Goal: Task Accomplishment & Management: Complete application form

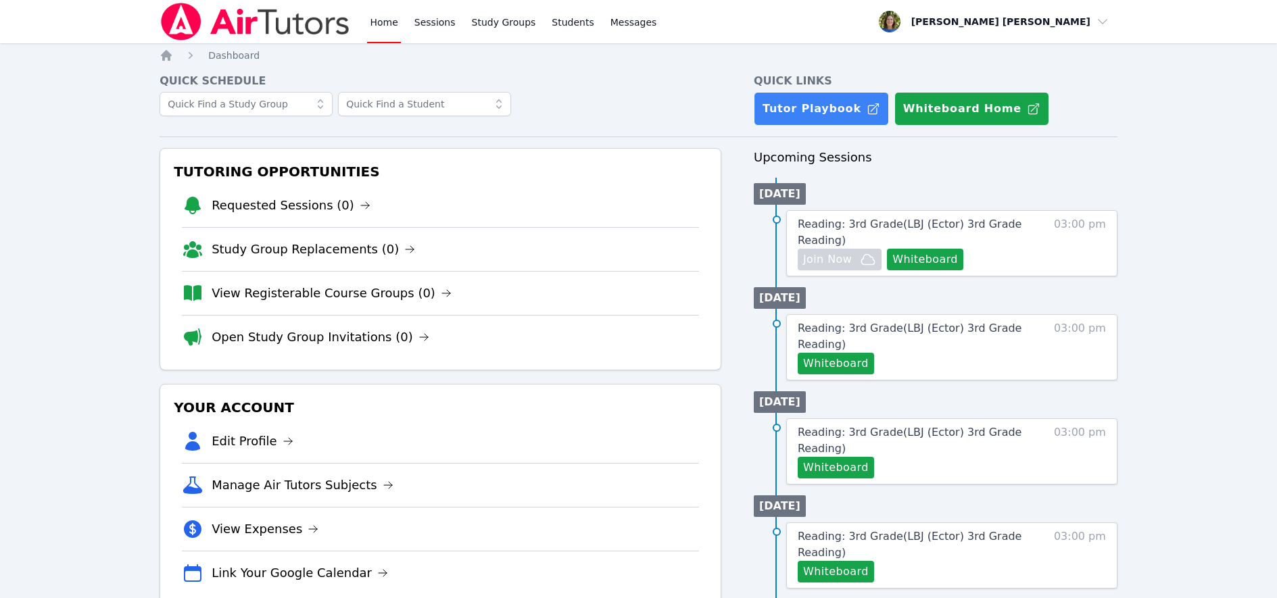
scroll to position [3, 0]
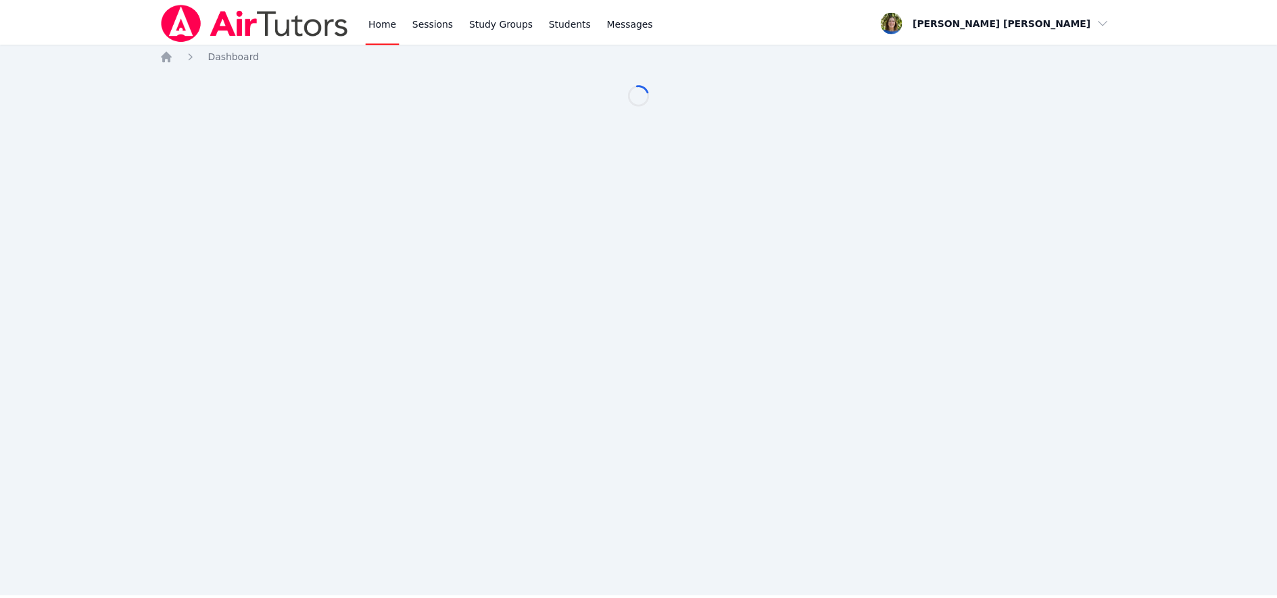
scroll to position [3, 0]
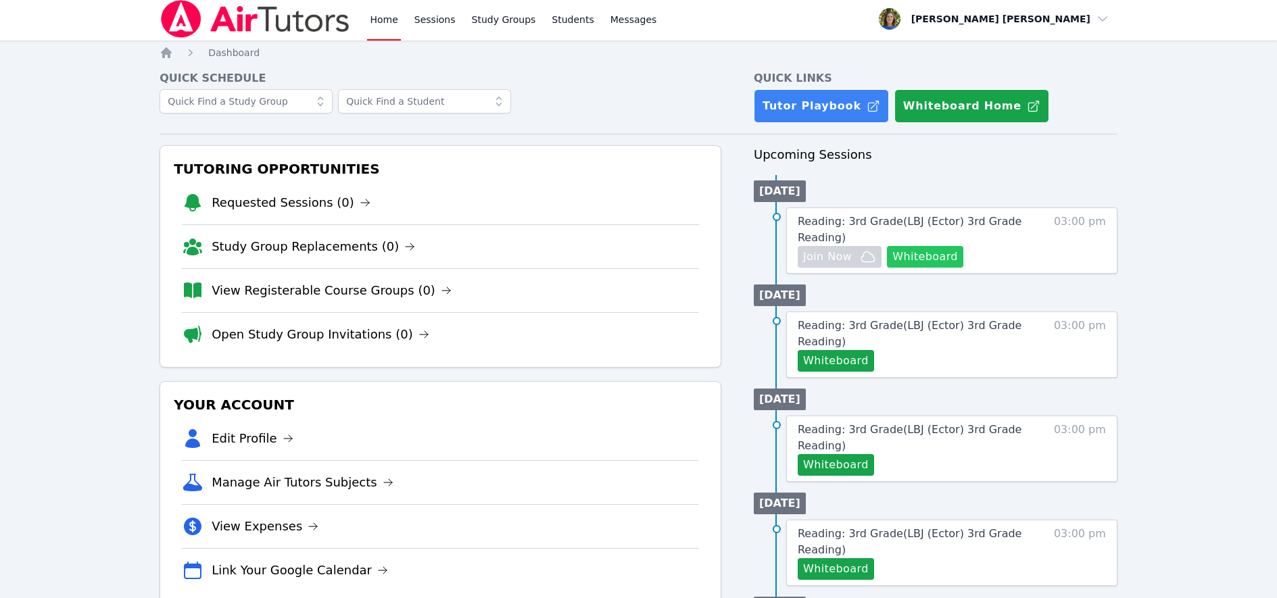
click at [930, 254] on button "Whiteboard" at bounding box center [925, 257] width 76 height 22
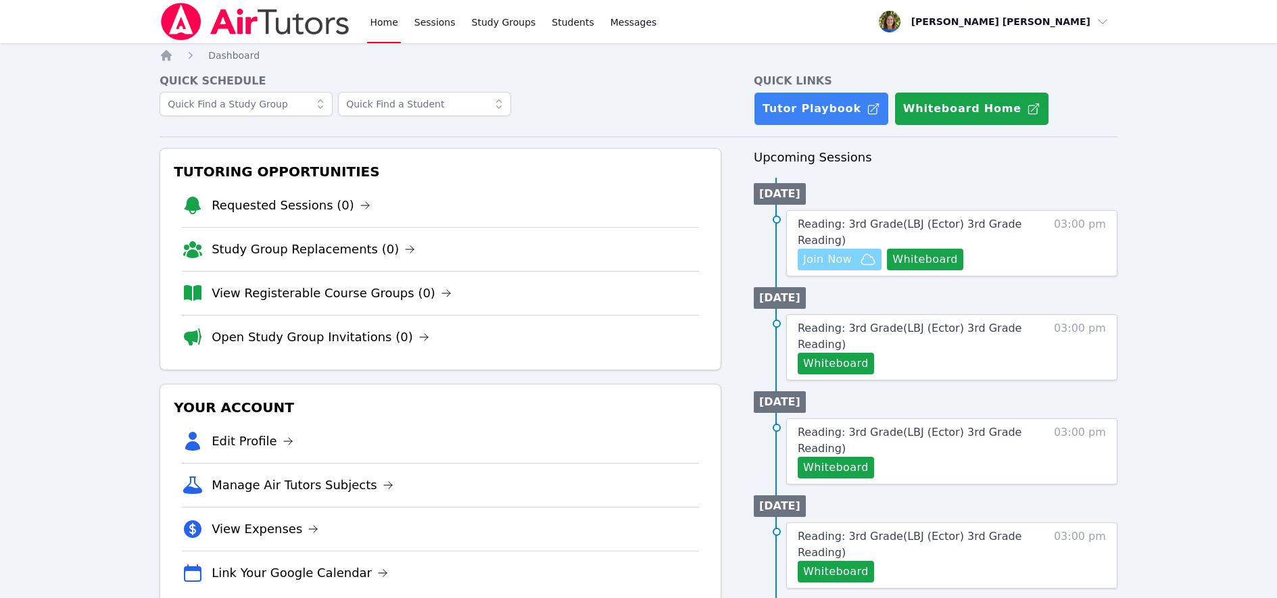
click at [837, 261] on span "Join Now" at bounding box center [827, 260] width 49 height 16
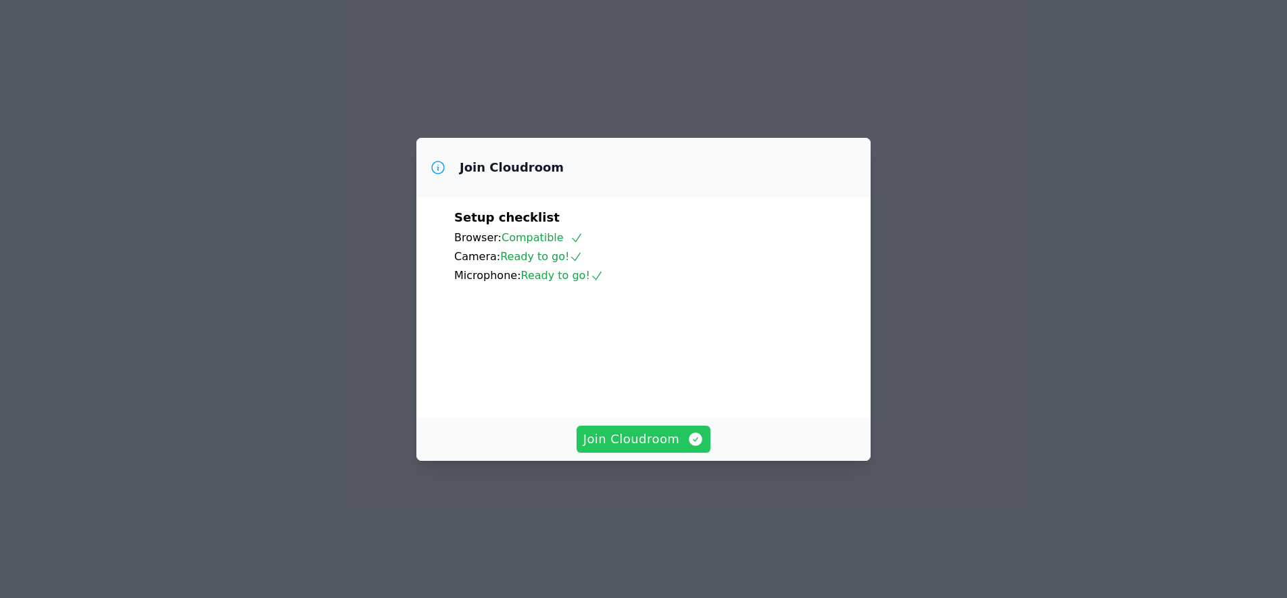
click at [636, 449] on span "Join Cloudroom" at bounding box center [643, 439] width 121 height 19
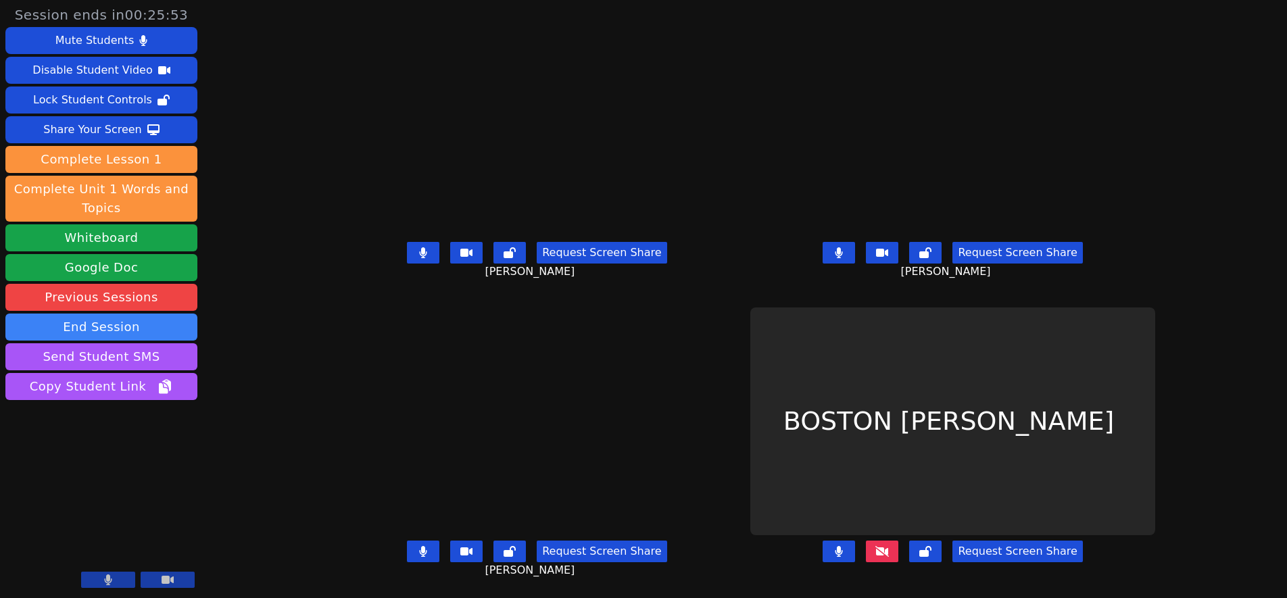
click at [889, 552] on icon at bounding box center [883, 551] width 14 height 11
click at [889, 553] on icon at bounding box center [883, 551] width 14 height 11
click at [889, 554] on icon at bounding box center [883, 551] width 14 height 11
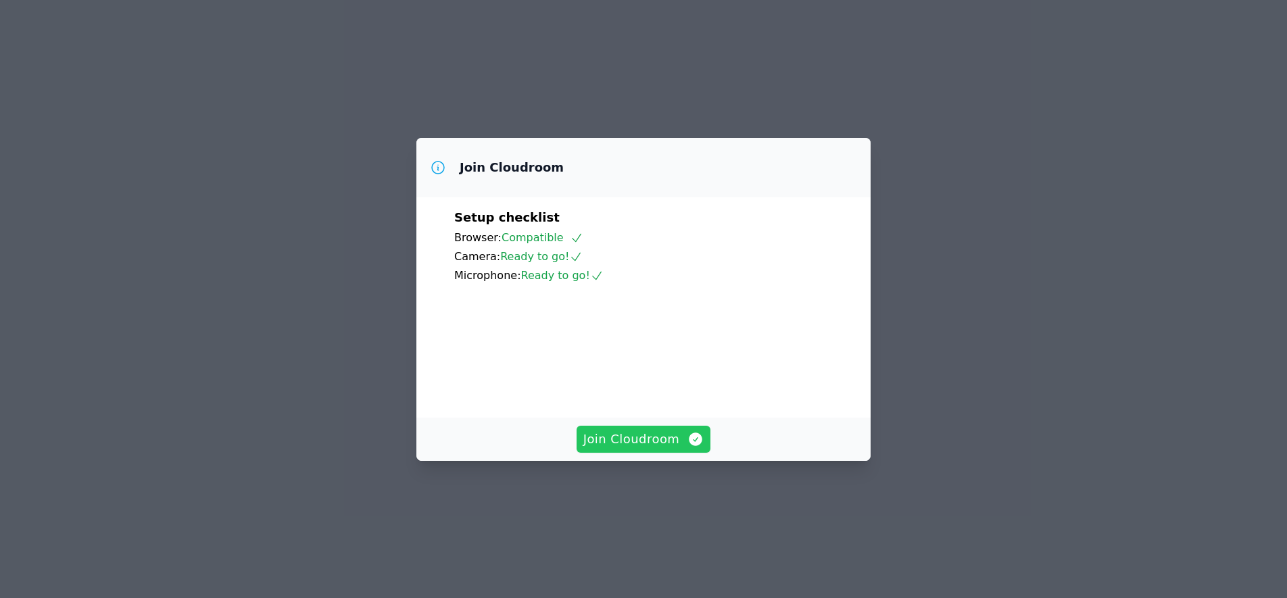
click at [644, 449] on span "Join Cloudroom" at bounding box center [643, 439] width 121 height 19
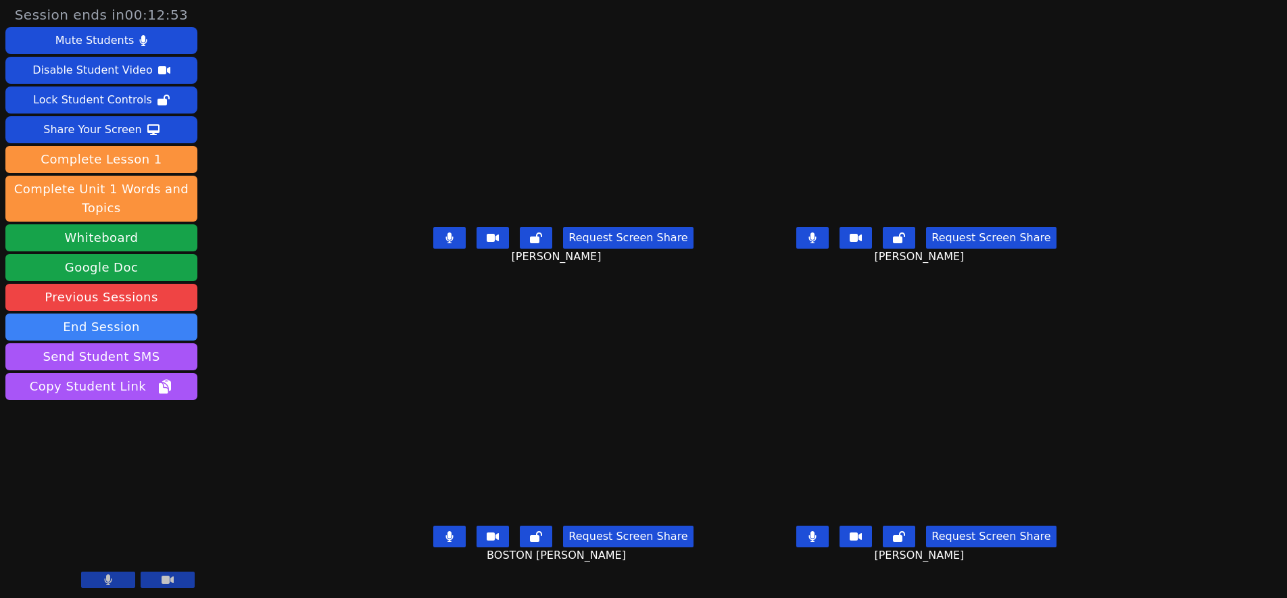
click at [446, 243] on icon at bounding box center [449, 238] width 7 height 11
click at [446, 243] on icon at bounding box center [450, 238] width 8 height 11
click at [817, 243] on icon at bounding box center [812, 238] width 7 height 11
click at [817, 243] on icon at bounding box center [813, 238] width 8 height 11
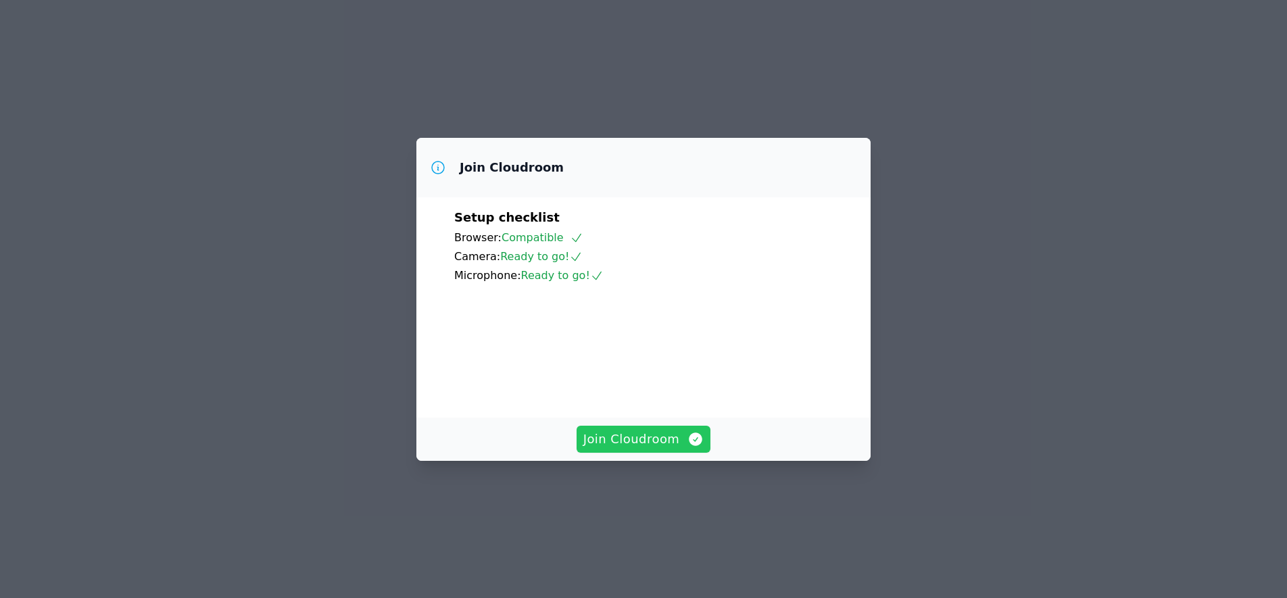
click at [654, 449] on span "Join Cloudroom" at bounding box center [643, 439] width 121 height 19
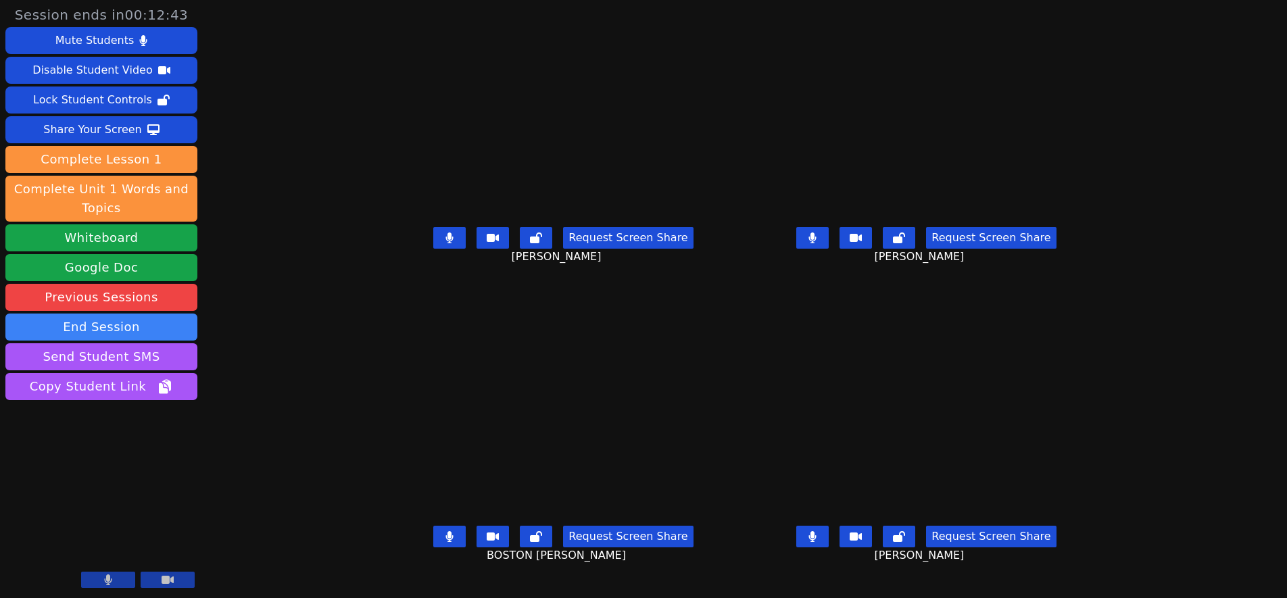
click at [446, 243] on icon at bounding box center [450, 238] width 8 height 11
click at [817, 243] on icon at bounding box center [812, 238] width 7 height 11
click at [829, 548] on button at bounding box center [812, 537] width 32 height 22
click at [817, 542] on icon at bounding box center [813, 536] width 8 height 11
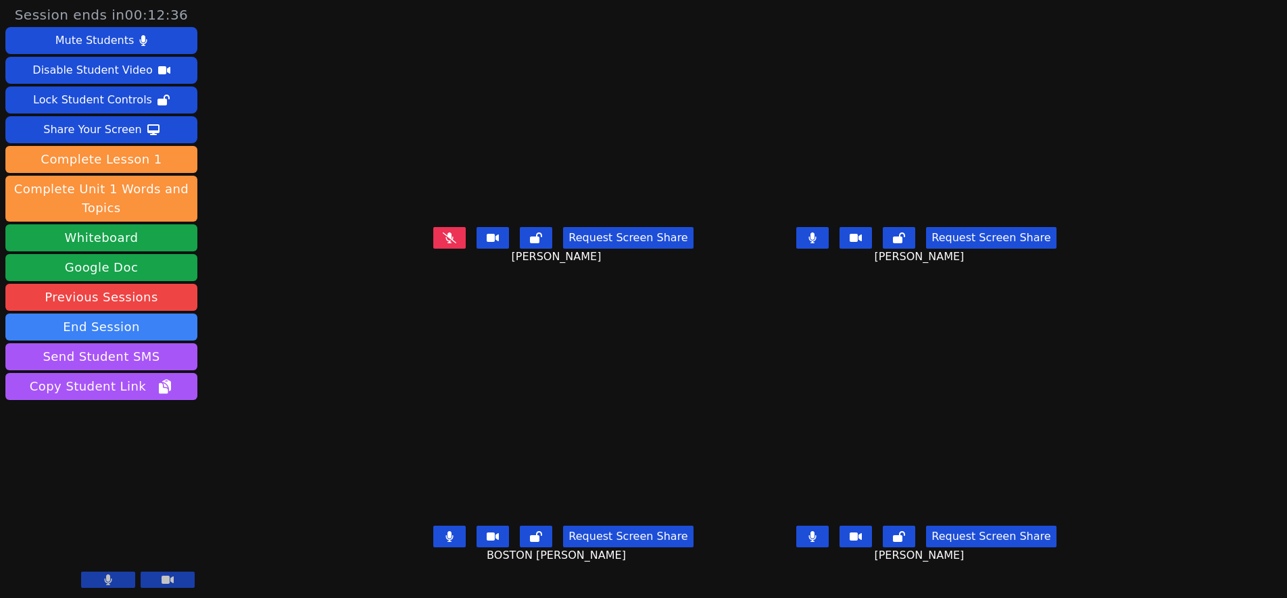
click at [443, 243] on icon at bounding box center [450, 238] width 14 height 11
click at [446, 542] on icon at bounding box center [450, 536] width 8 height 11
click at [446, 542] on icon at bounding box center [449, 536] width 7 height 11
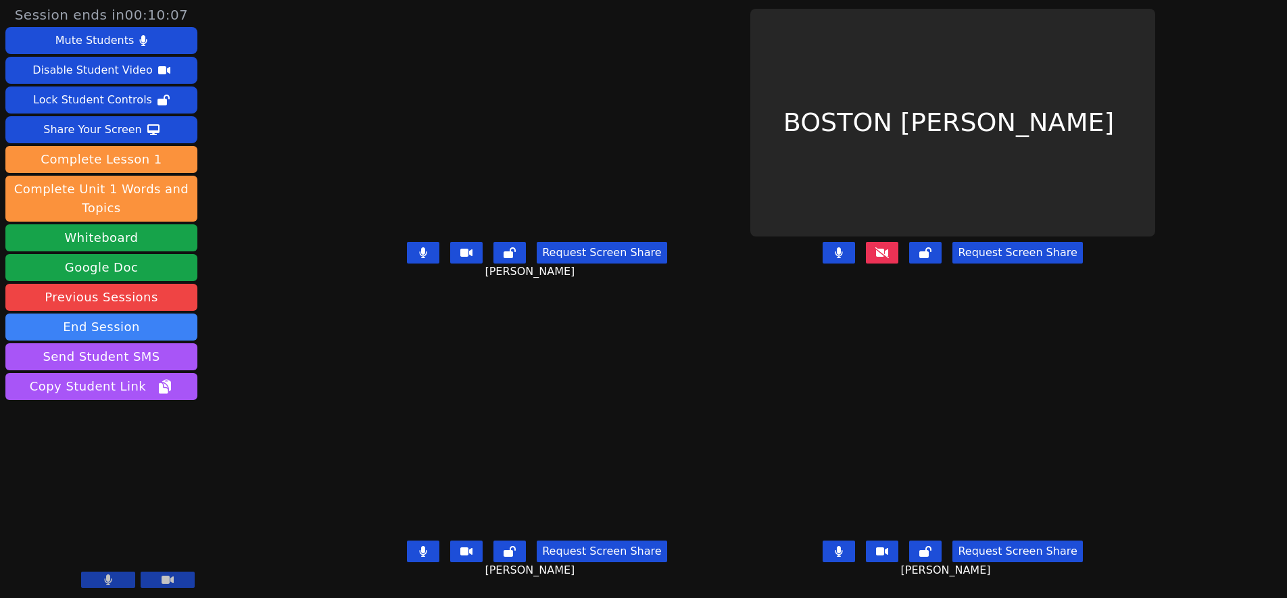
click at [889, 254] on icon at bounding box center [883, 252] width 14 height 11
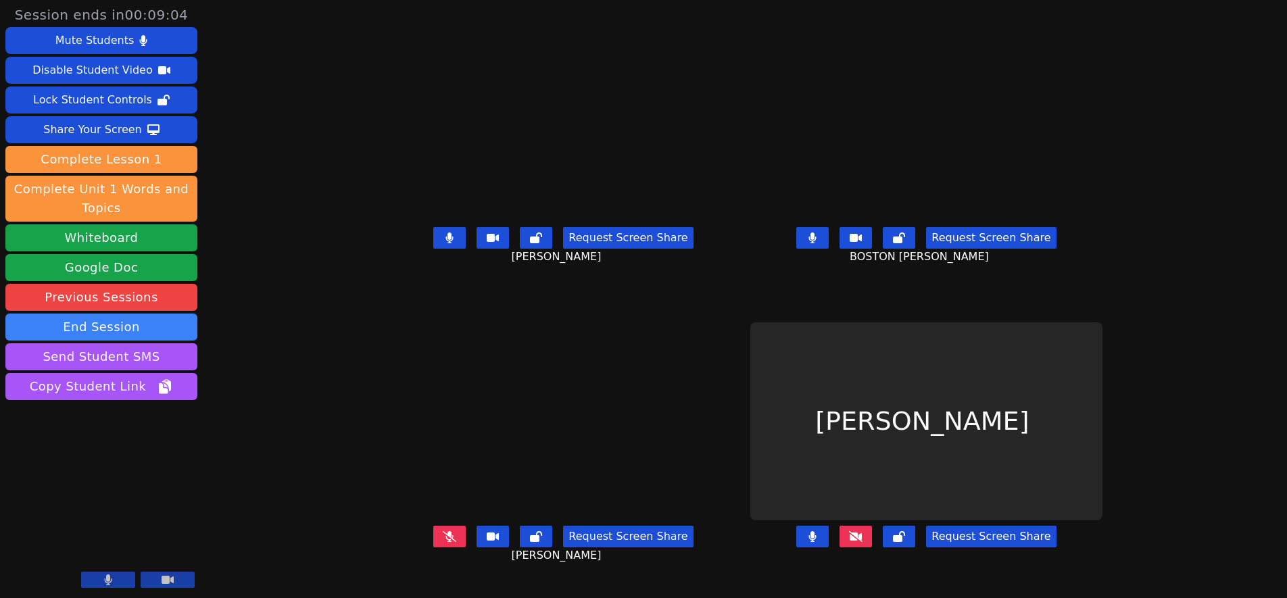
click at [443, 542] on icon at bounding box center [450, 536] width 14 height 11
click at [446, 542] on icon at bounding box center [449, 536] width 7 height 11
click at [863, 542] on icon at bounding box center [856, 536] width 14 height 11
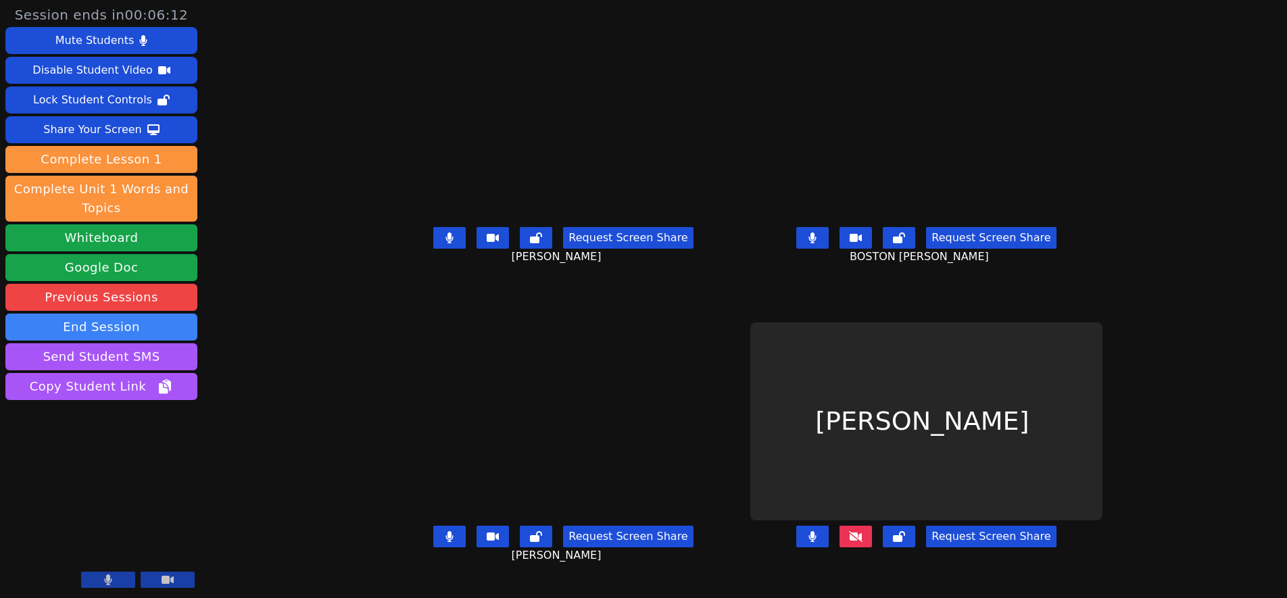
click at [863, 542] on icon at bounding box center [856, 536] width 14 height 11
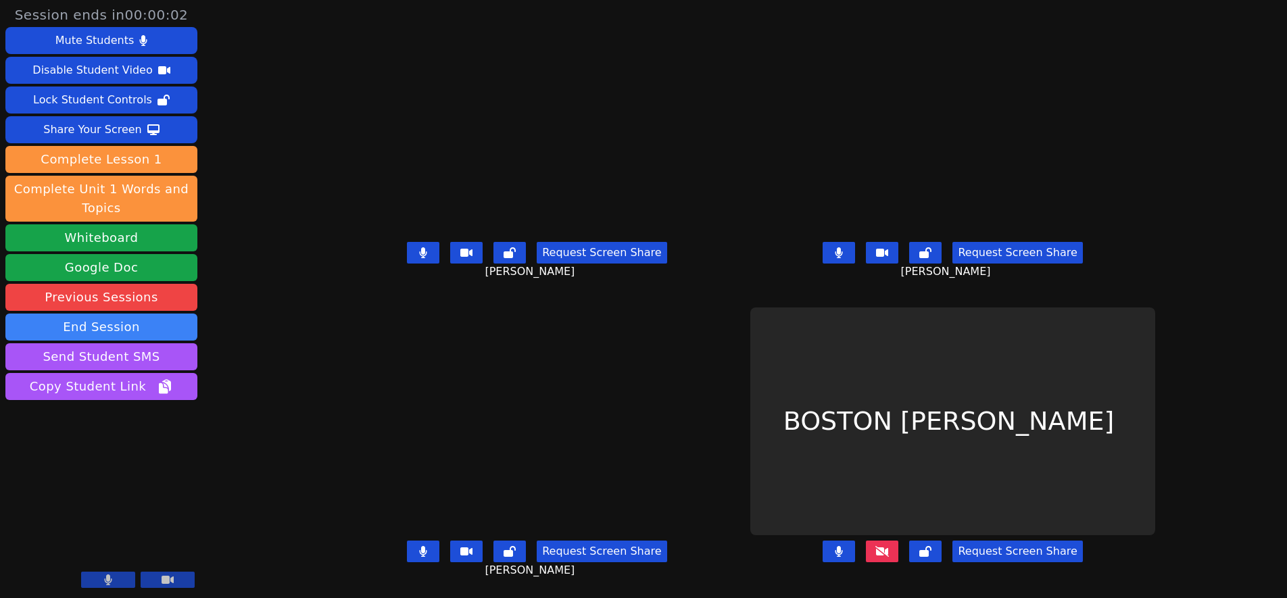
click at [889, 551] on icon at bounding box center [883, 551] width 14 height 11
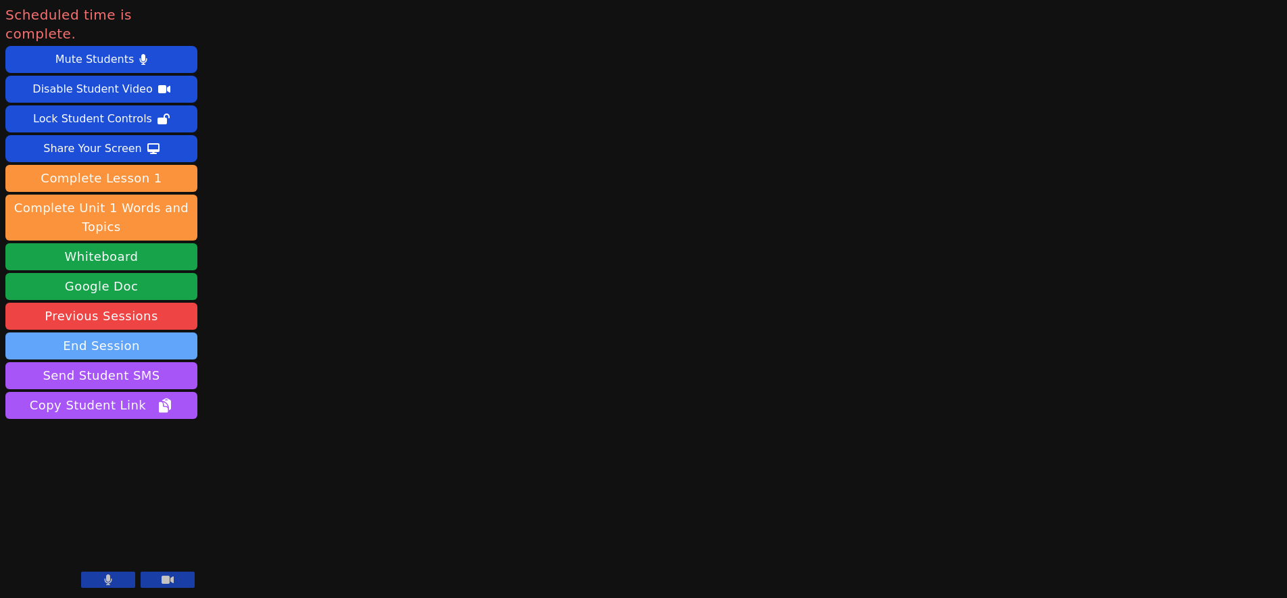
click at [105, 333] on button "End Session" at bounding box center [101, 346] width 192 height 27
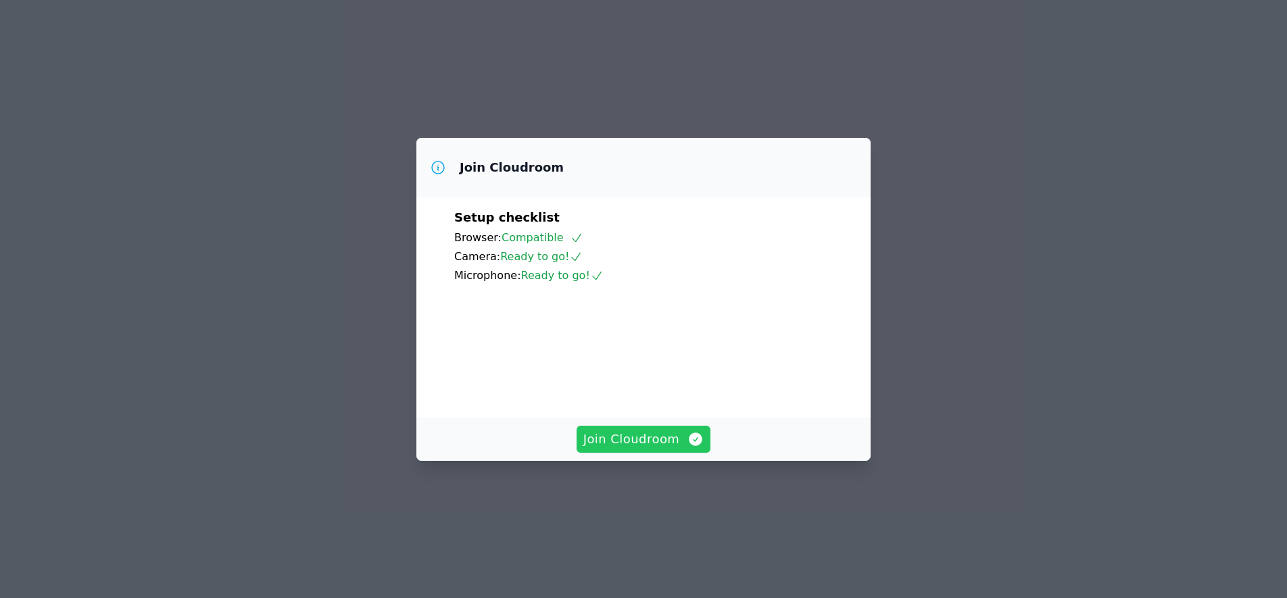
click at [644, 449] on span "Join Cloudroom" at bounding box center [643, 439] width 121 height 19
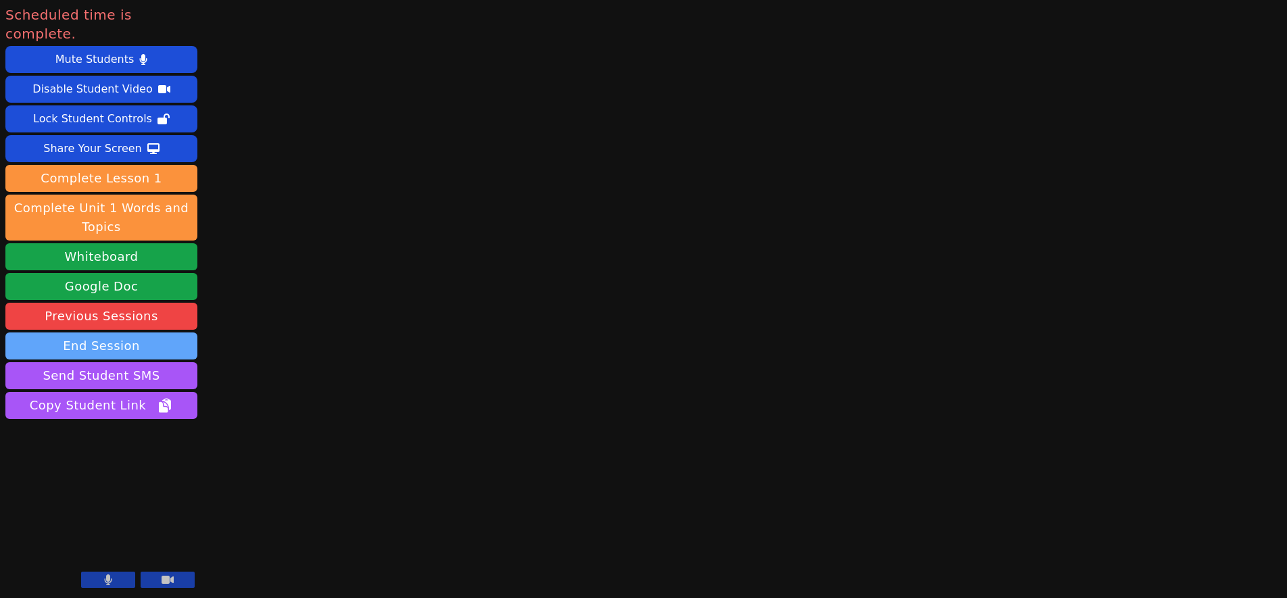
click at [167, 333] on button "End Session" at bounding box center [101, 346] width 192 height 27
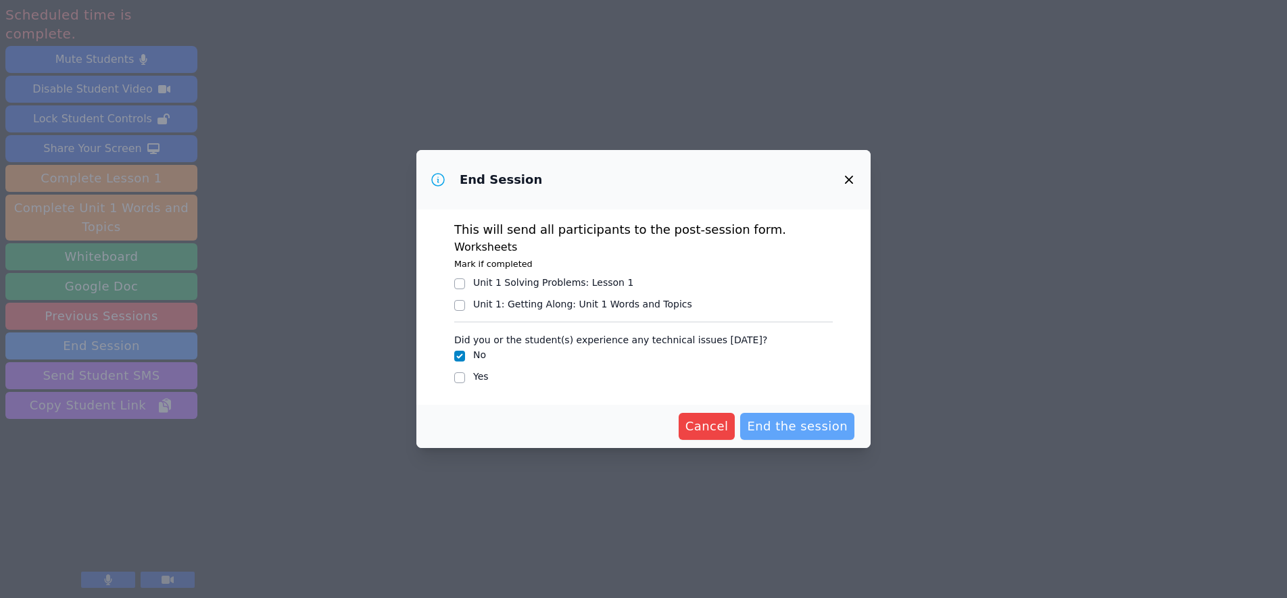
click at [792, 429] on span "End the session" at bounding box center [797, 426] width 101 height 19
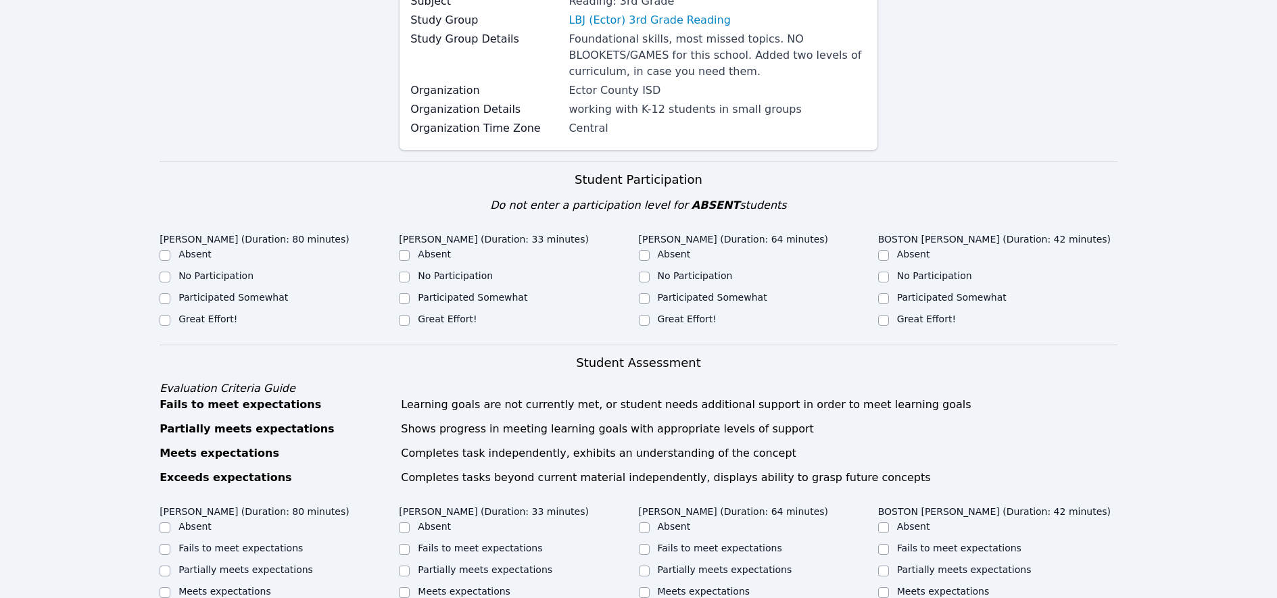
scroll to position [202, 0]
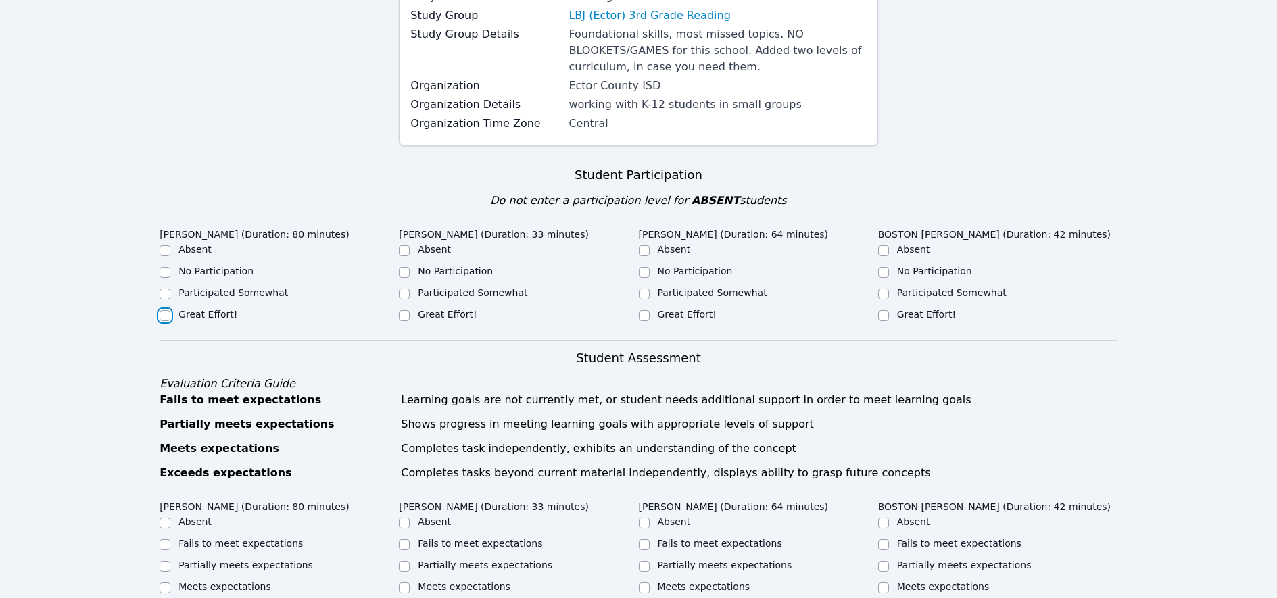
click at [164, 312] on input "Great Effort!" at bounding box center [165, 315] width 11 height 11
checkbox input "true"
click at [404, 314] on input "Great Effort!" at bounding box center [404, 315] width 11 height 11
checkbox input "true"
click at [645, 316] on input "Great Effort!" at bounding box center [644, 315] width 11 height 11
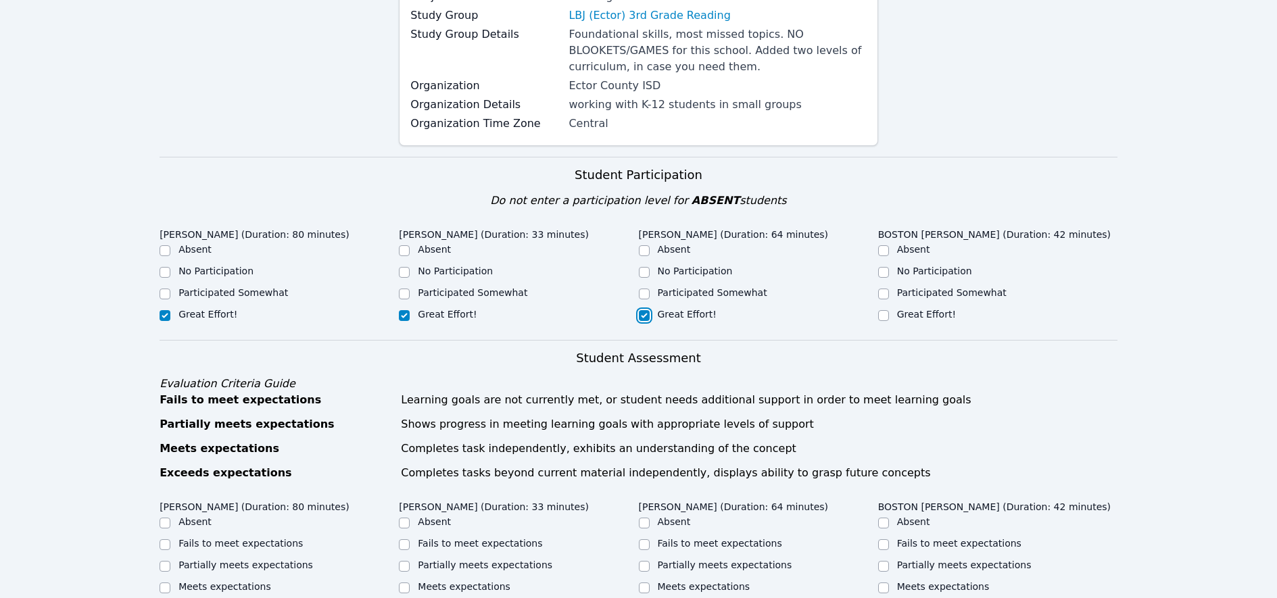
checkbox input "true"
click at [889, 314] on div "Great Effort!" at bounding box center [997, 316] width 239 height 16
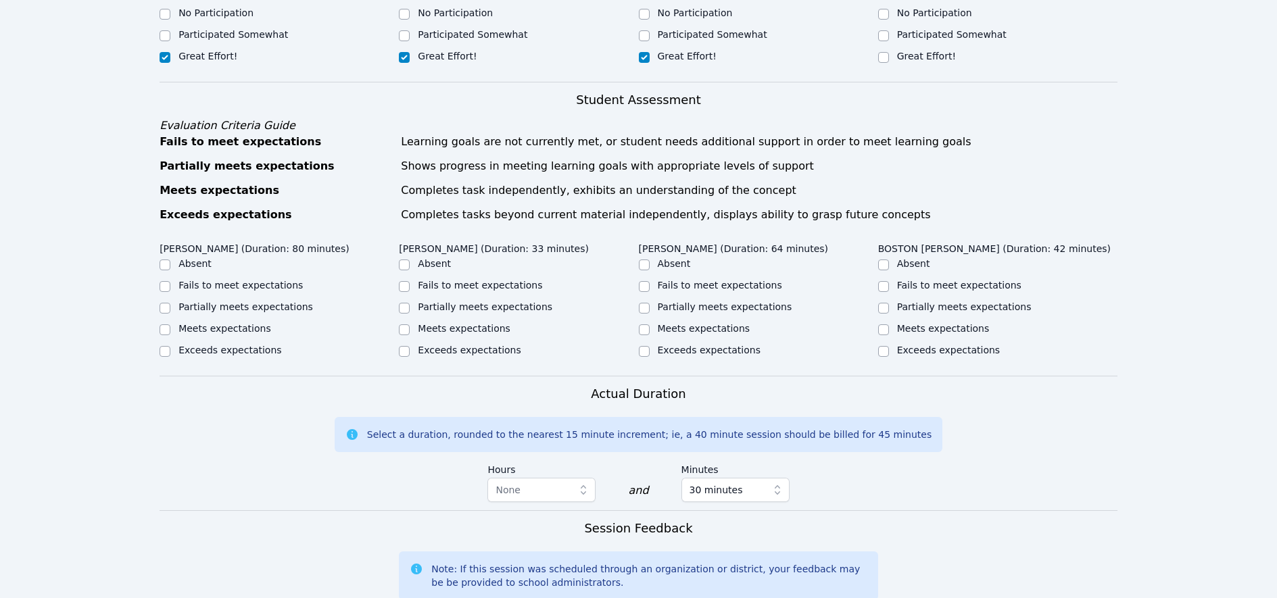
scroll to position [527, 0]
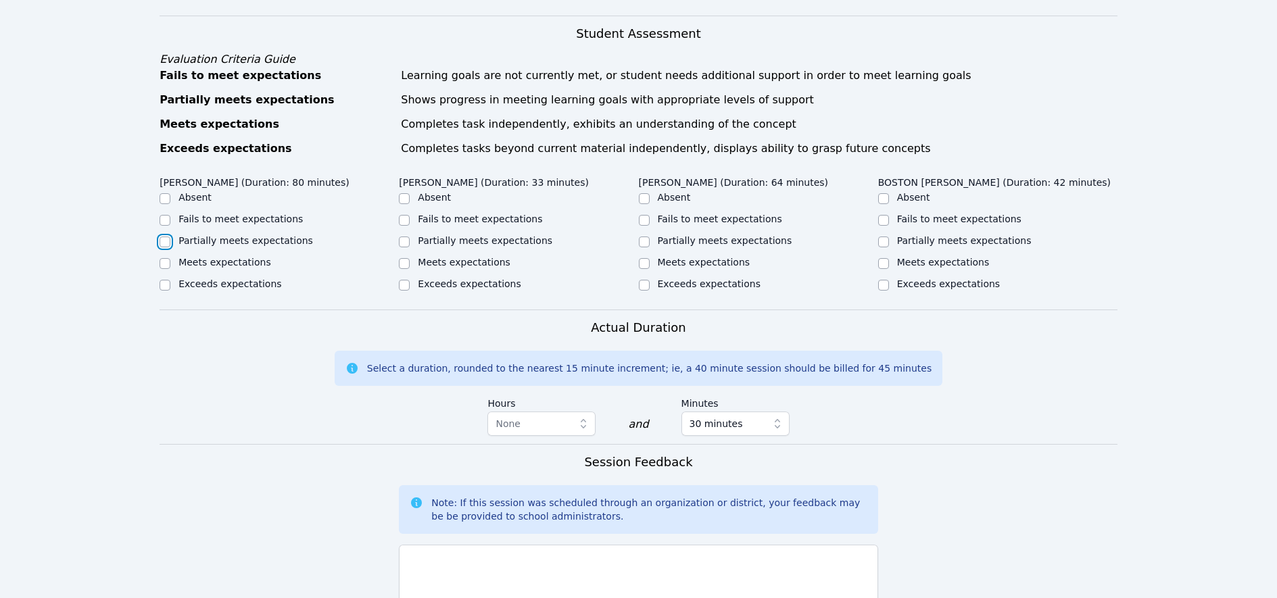
click at [166, 243] on input "Partially meets expectations" at bounding box center [165, 242] width 11 height 11
checkbox input "true"
drag, startPoint x: 396, startPoint y: 243, endPoint x: 447, endPoint y: 245, distance: 51.5
click at [396, 243] on div "Partially meets expectations" at bounding box center [279, 242] width 239 height 16
drag, startPoint x: 403, startPoint y: 244, endPoint x: 420, endPoint y: 241, distance: 17.2
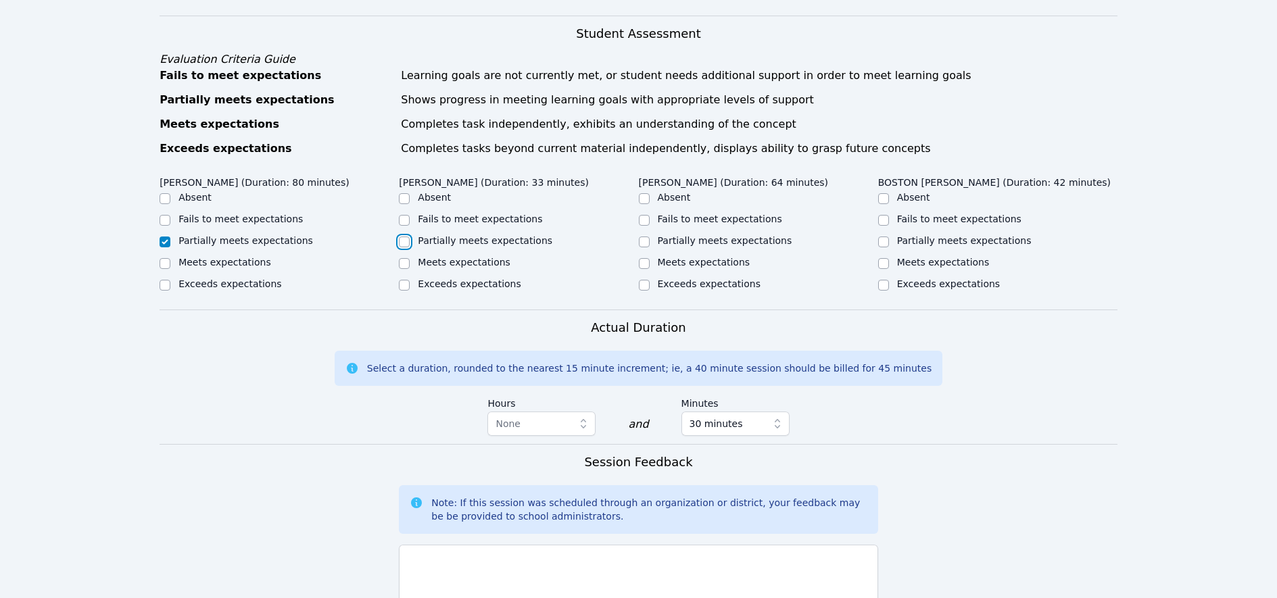
click at [404, 244] on input "Partially meets expectations" at bounding box center [404, 242] width 11 height 11
checkbox input "true"
drag, startPoint x: 644, startPoint y: 241, endPoint x: 673, endPoint y: 239, distance: 29.8
click at [644, 241] on input "Partially meets expectations" at bounding box center [644, 242] width 11 height 11
checkbox input "true"
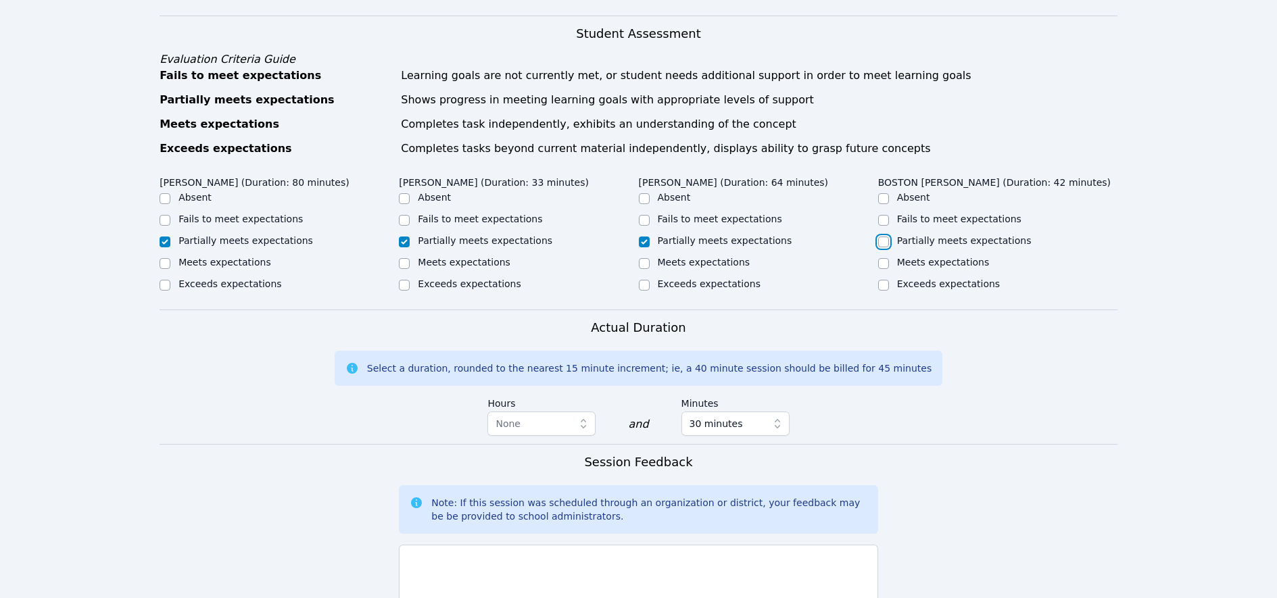
click at [882, 239] on input "Partially meets expectations" at bounding box center [883, 242] width 11 height 11
checkbox input "true"
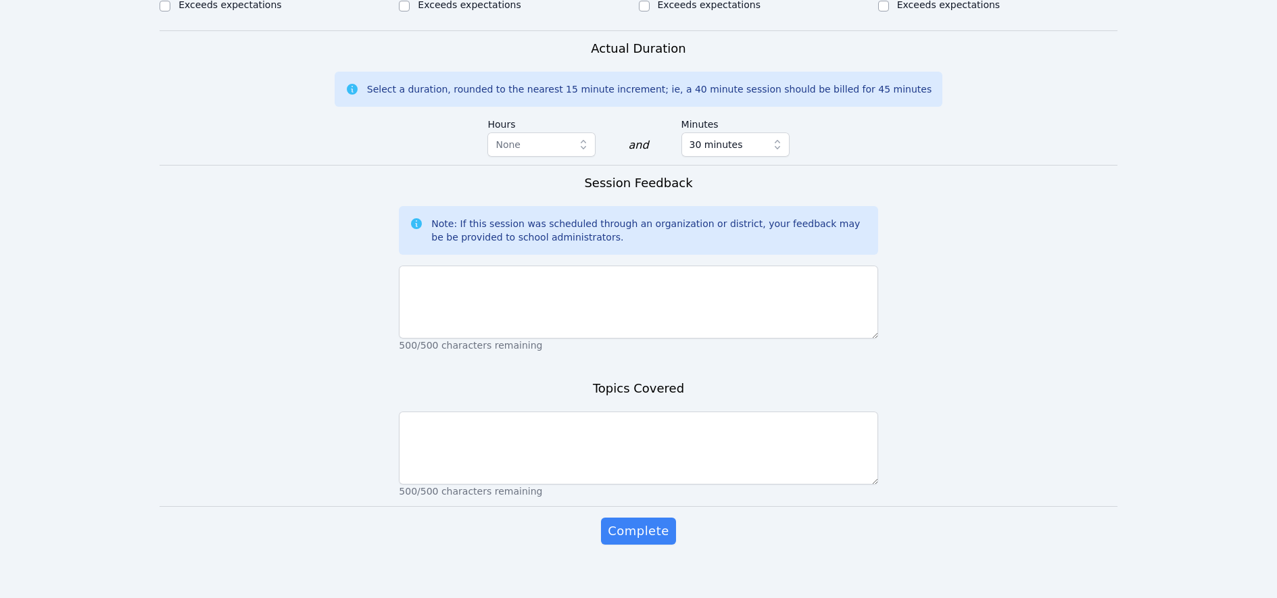
scroll to position [817, 0]
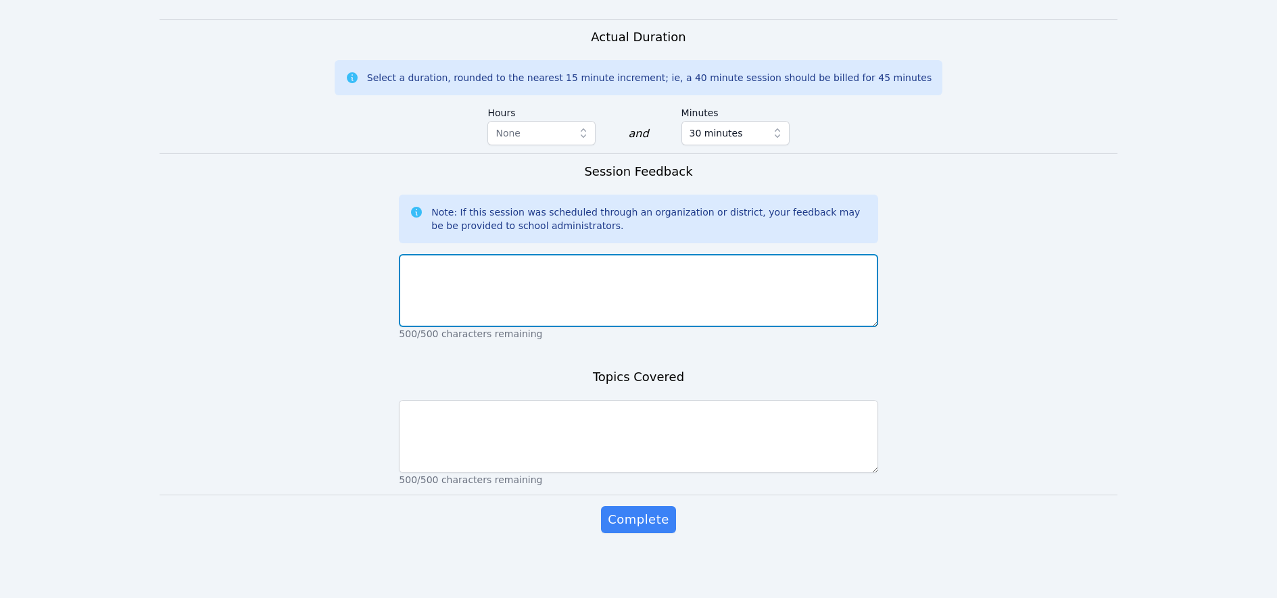
click at [494, 281] on textarea at bounding box center [638, 290] width 479 height 73
drag, startPoint x: 437, startPoint y: 263, endPoint x: 526, endPoint y: 308, distance: 99.5
click at [407, 269] on textarea "Everyone was on time!" at bounding box center [638, 290] width 479 height 73
click at [593, 271] on textarea "Felt so pleased that everyone was on time!" at bounding box center [638, 290] width 479 height 73
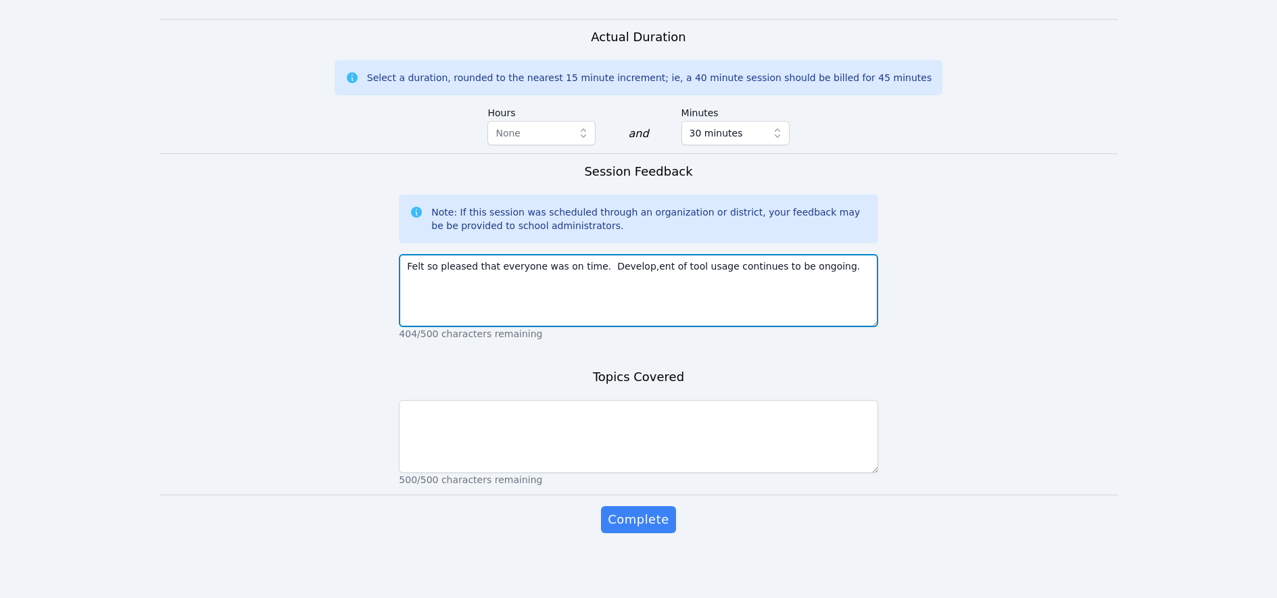
click at [638, 270] on textarea "Felt so pleased that everyone was on time. Develop,ent of tool usage continues …" at bounding box center [638, 290] width 479 height 73
click at [844, 274] on textarea "Felt so pleased that everyone was on time. Development of tool usage continues …" at bounding box center [638, 290] width 479 height 73
drag, startPoint x: 857, startPoint y: 263, endPoint x: 884, endPoint y: 259, distance: 27.3
click at [857, 263] on textarea "Felt so pleased that everyone was on time. Development of tool usage continues …" at bounding box center [638, 290] width 479 height 73
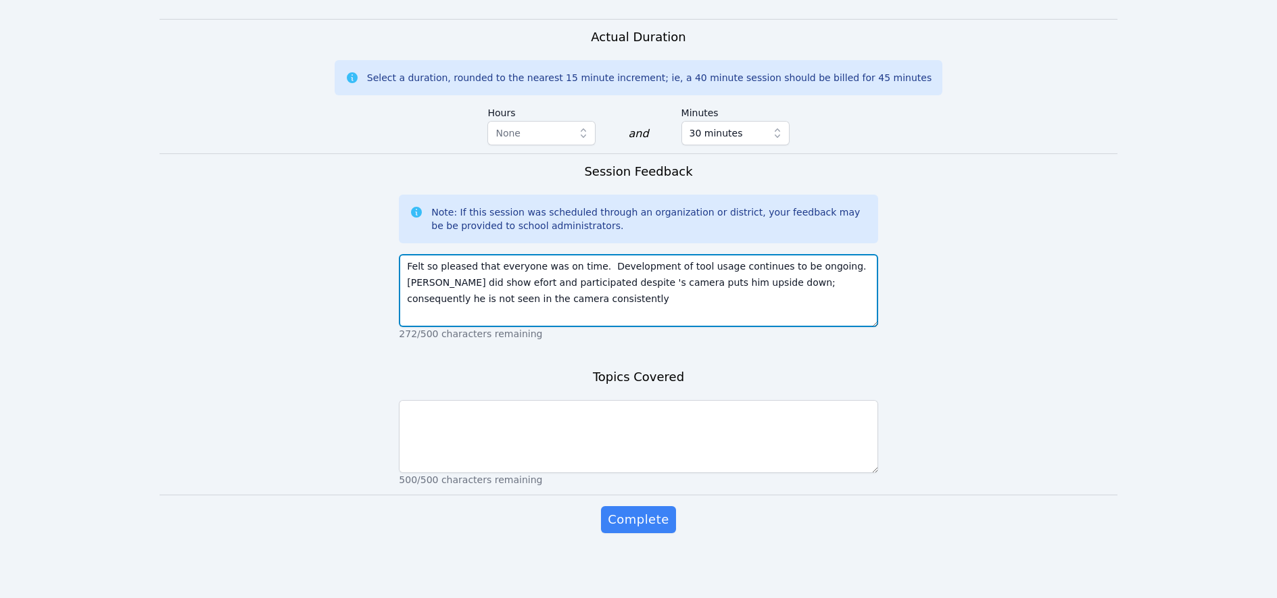
click at [584, 282] on textarea "Felt so pleased that everyone was on time. Development of tool usage continues …" at bounding box center [638, 290] width 479 height 73
click at [648, 282] on textarea "Felt so pleased that everyone was on time. Development of tool usage continues …" at bounding box center [638, 290] width 479 height 73
click at [582, 281] on textarea "Felt so pleased that everyone was on time. Development of tool usage continues …" at bounding box center [638, 290] width 479 height 73
drag, startPoint x: 710, startPoint y: 298, endPoint x: 482, endPoint y: 295, distance: 227.9
click at [479, 295] on textarea "Felt so pleased that everyone was on time. Development of tool usage continues …" at bounding box center [638, 290] width 479 height 73
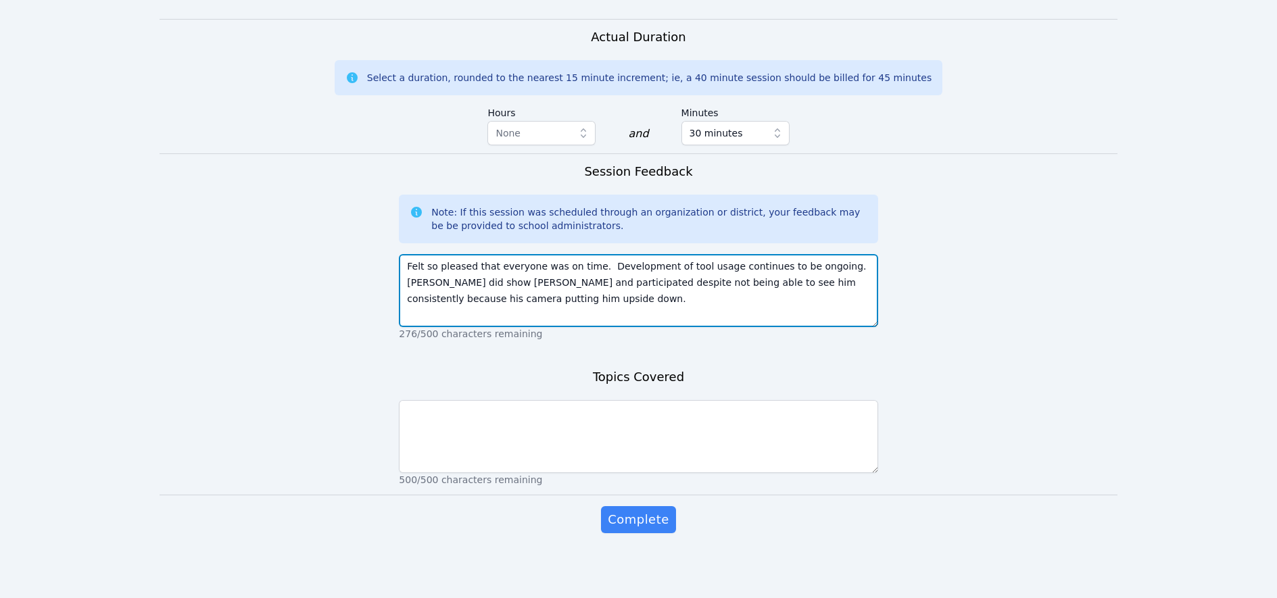
drag, startPoint x: 870, startPoint y: 282, endPoint x: 839, endPoint y: 283, distance: 31.1
click at [839, 283] on textarea "Felt so pleased that everyone was on time. Development of tool usage continues …" at bounding box center [638, 290] width 479 height 73
drag, startPoint x: 492, startPoint y: 300, endPoint x: 472, endPoint y: 301, distance: 19.6
click at [472, 301] on textarea "Felt so pleased that everyone was on time. Development of tool usage continues …" at bounding box center [638, 290] width 479 height 73
drag, startPoint x: 534, startPoint y: 304, endPoint x: 642, endPoint y: 289, distance: 109.2
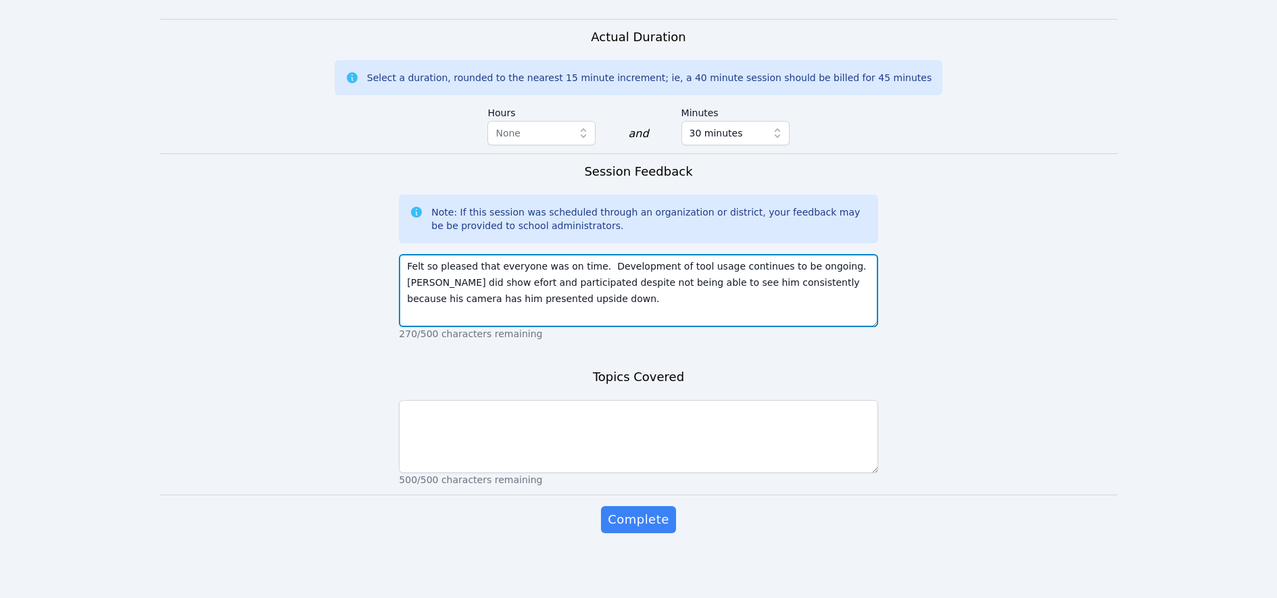
click at [534, 304] on textarea "Felt so pleased that everyone was on time. Development of tool usage continues …" at bounding box center [638, 290] width 479 height 73
click at [596, 314] on textarea "Felt so pleased that everyone was on time. Development of tool usage continues …" at bounding box center [638, 290] width 479 height 73
click at [667, 311] on textarea "Felt so pleased that everyone was on time. Development of tool usage continues …" at bounding box center [638, 290] width 479 height 73
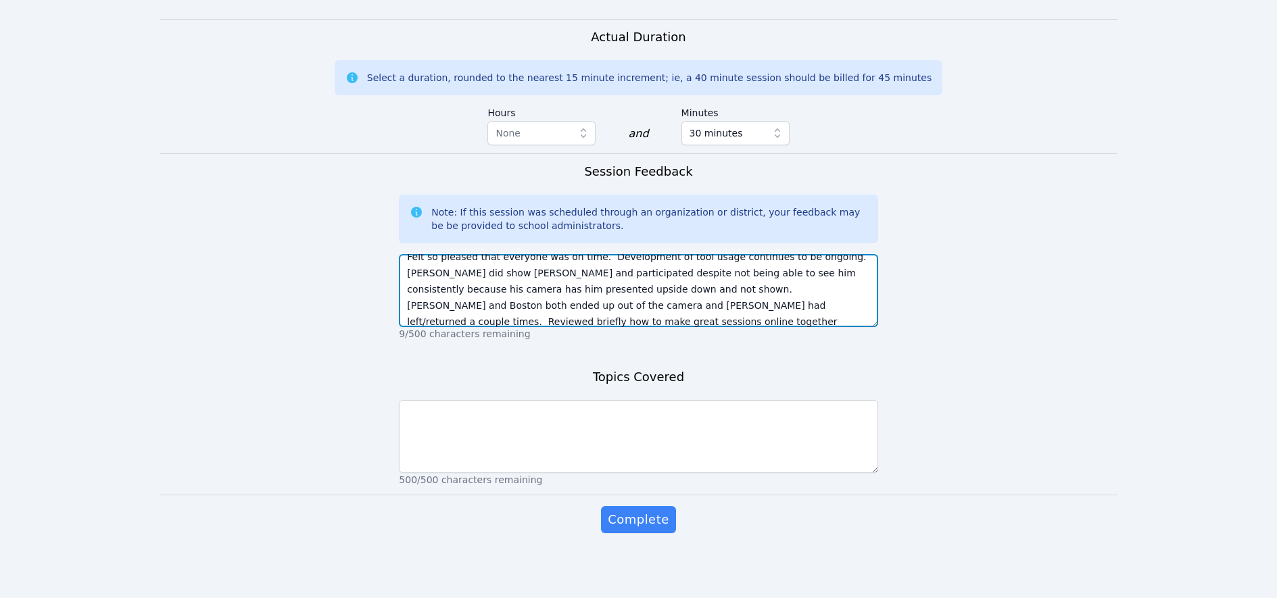
click at [661, 320] on textarea "Felt so pleased that everyone was on time. Development of tool usage continues …" at bounding box center [638, 290] width 479 height 73
click at [742, 322] on textarea "Felt so pleased that everyone was on time. Development of tool usage continues …" at bounding box center [638, 290] width 479 height 73
click at [832, 321] on textarea "Felt so pleased that everyone was on time. Development of tool usage continues …" at bounding box center [638, 290] width 479 height 73
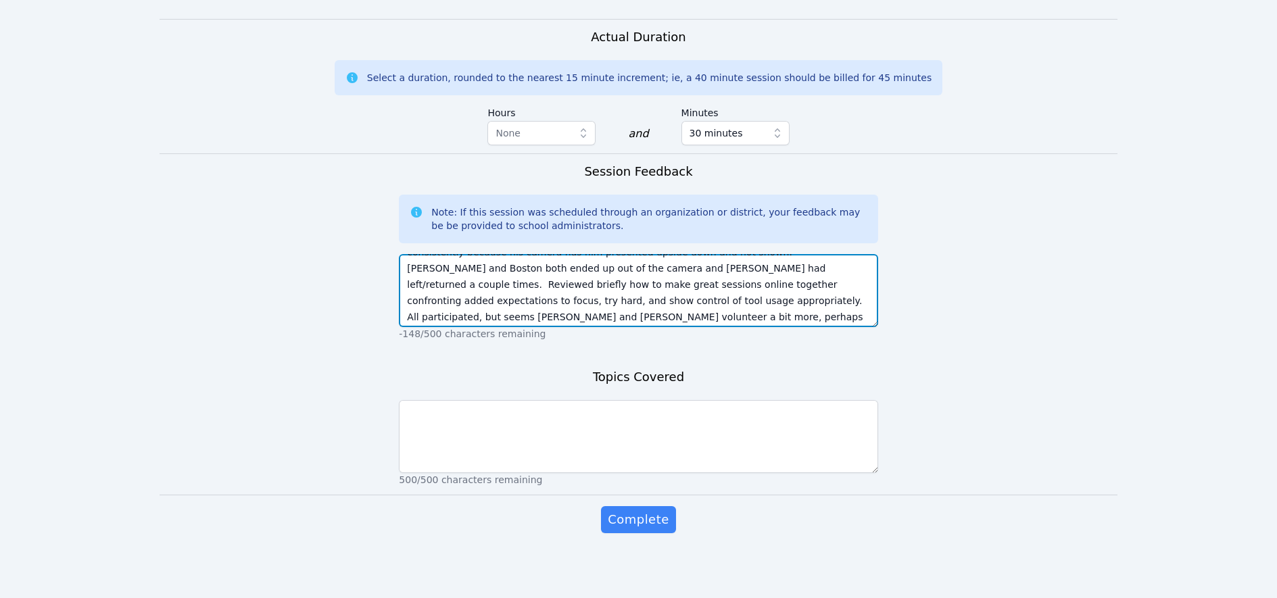
scroll to position [49, 0]
type textarea "Felt so pleased that everyone was on time. Development of tool usage continues …"
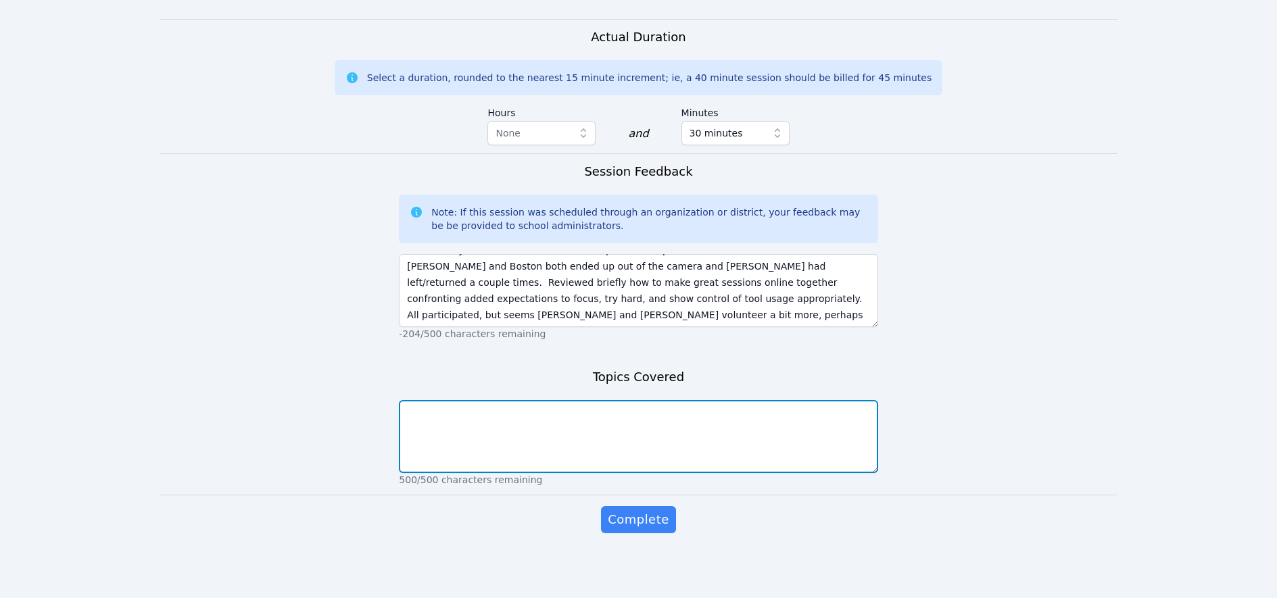
click at [509, 438] on textarea at bounding box center [638, 436] width 479 height 73
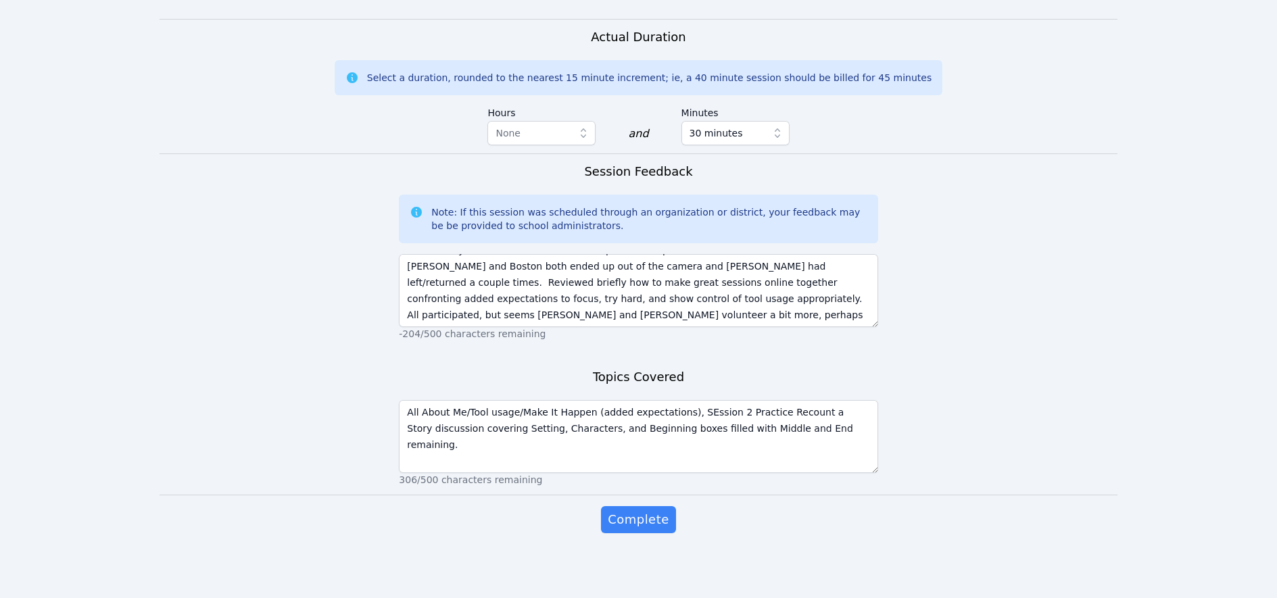
click at [779, 483] on p "306/500 characters remaining" at bounding box center [638, 480] width 479 height 14
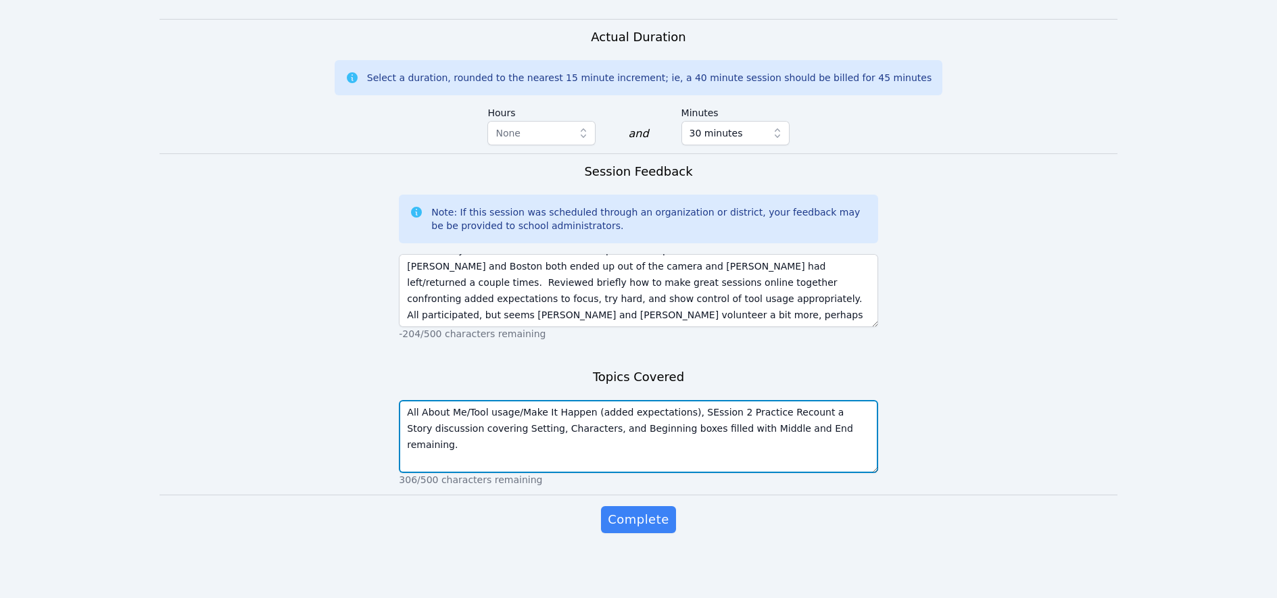
drag, startPoint x: 695, startPoint y: 411, endPoint x: 703, endPoint y: 409, distance: 8.4
click at [695, 411] on textarea "All About Me/Tool usage/Make It Happen (added expectations), SEssion 2 Practice…" at bounding box center [638, 436] width 479 height 73
click at [409, 412] on textarea "All About Me/Tool usage/Make It Happen (added expectations), Session 2 Practice…" at bounding box center [638, 436] width 479 height 73
click at [806, 414] on textarea "Briefly spent time adding to All About Me/Tool usage/Make It Happen (added expe…" at bounding box center [638, 436] width 479 height 73
click at [666, 431] on textarea "Briefly spent time adding to All About Me/Tool usage/Make It Happen (added expe…" at bounding box center [638, 436] width 479 height 73
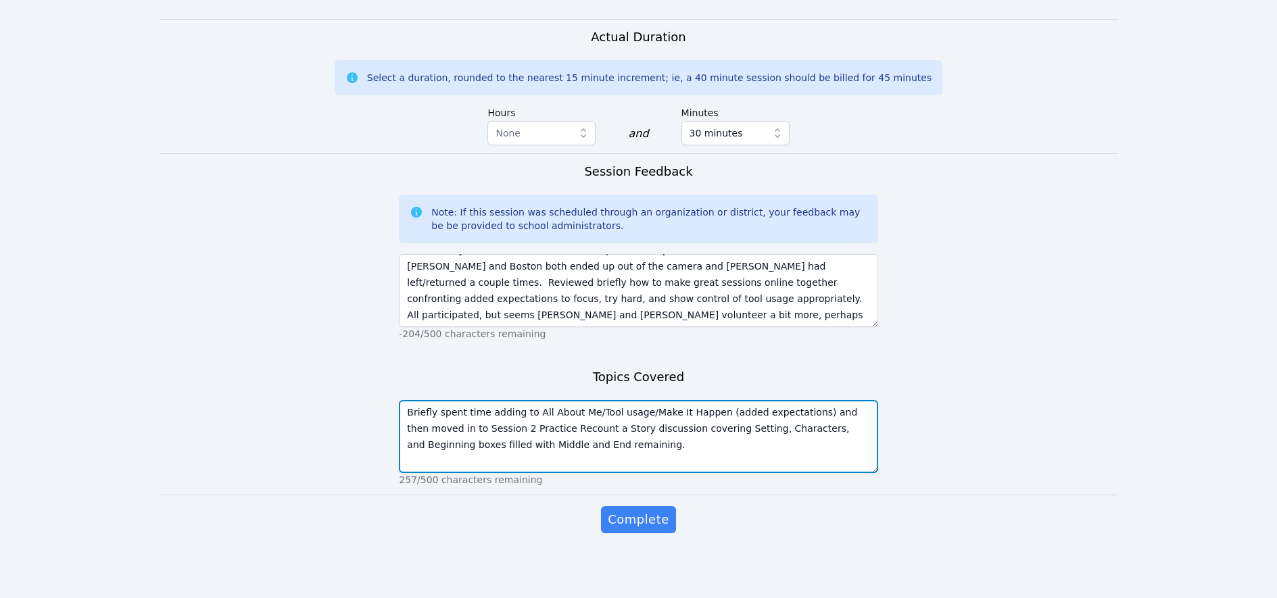
click at [435, 444] on textarea "Briefly spent time adding to All About Me/Tool usage/Make It Happen (added expe…" at bounding box center [638, 436] width 479 height 73
click at [642, 448] on textarea "Briefly spent time adding to All About Me/Tool usage/Make It Happen (added expe…" at bounding box center [638, 436] width 479 height 73
type textarea "Briefly spent time adding to All About Me/Tool usage/Make It Happen (added expe…"
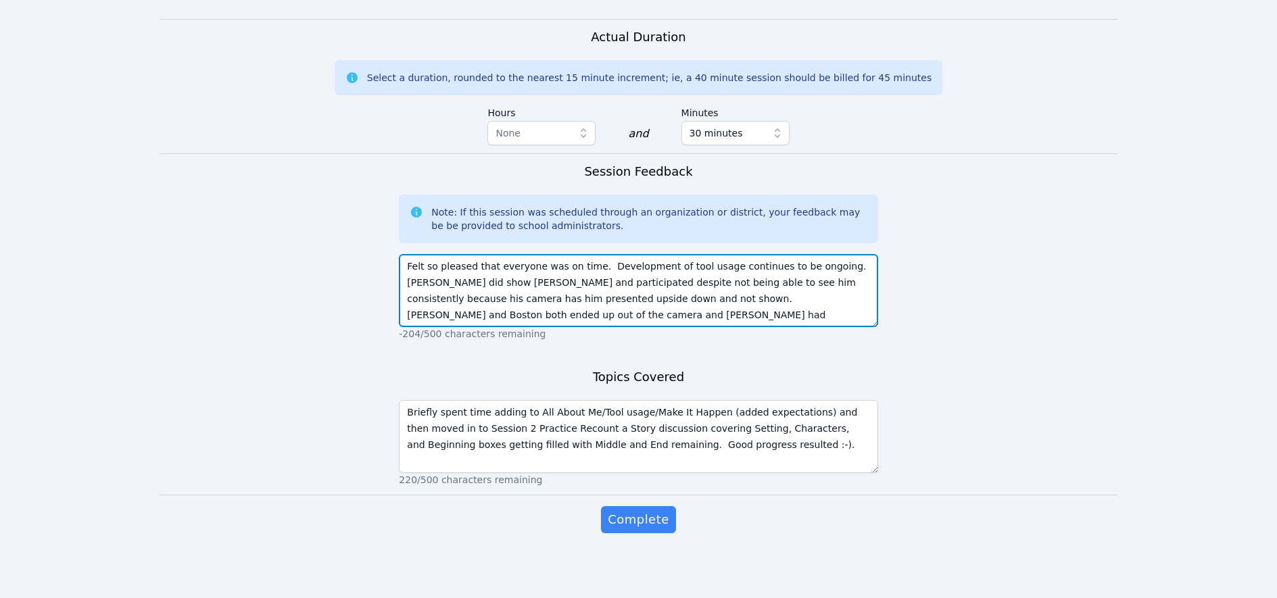
click at [460, 282] on textarea "Felt so pleased that everyone was on time. Development of tool usage continues …" at bounding box center [638, 290] width 479 height 73
click at [661, 282] on textarea "Felt so pleased that everyone was on time. Development of tool usage continues …" at bounding box center [638, 290] width 479 height 73
click at [688, 283] on textarea "Felt so pleased that everyone was on time. Development of tool usage continues …" at bounding box center [638, 290] width 479 height 73
click at [699, 281] on textarea "Felt so pleased that everyone was on time. Development of tool usage continues …" at bounding box center [638, 290] width 479 height 73
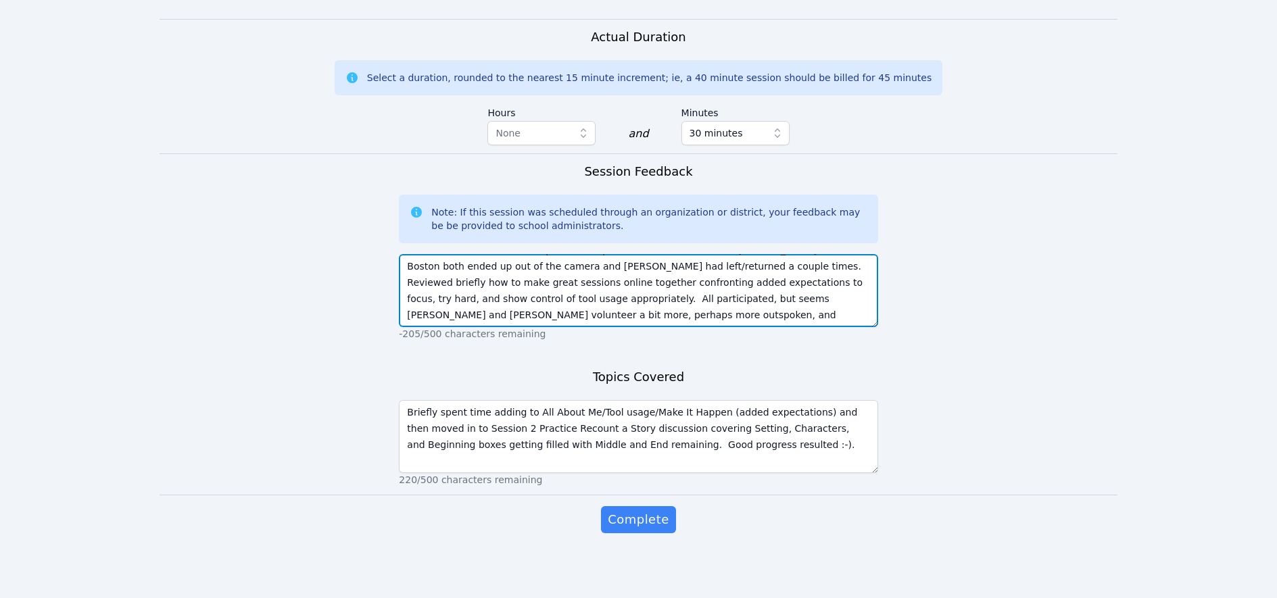
click at [685, 299] on textarea "Felt so pleased that everyone was on time. Development of tool usage continues …" at bounding box center [638, 290] width 479 height 73
type textarea "Felt so pleased that everyone was on time. Development of tool usage continues …"
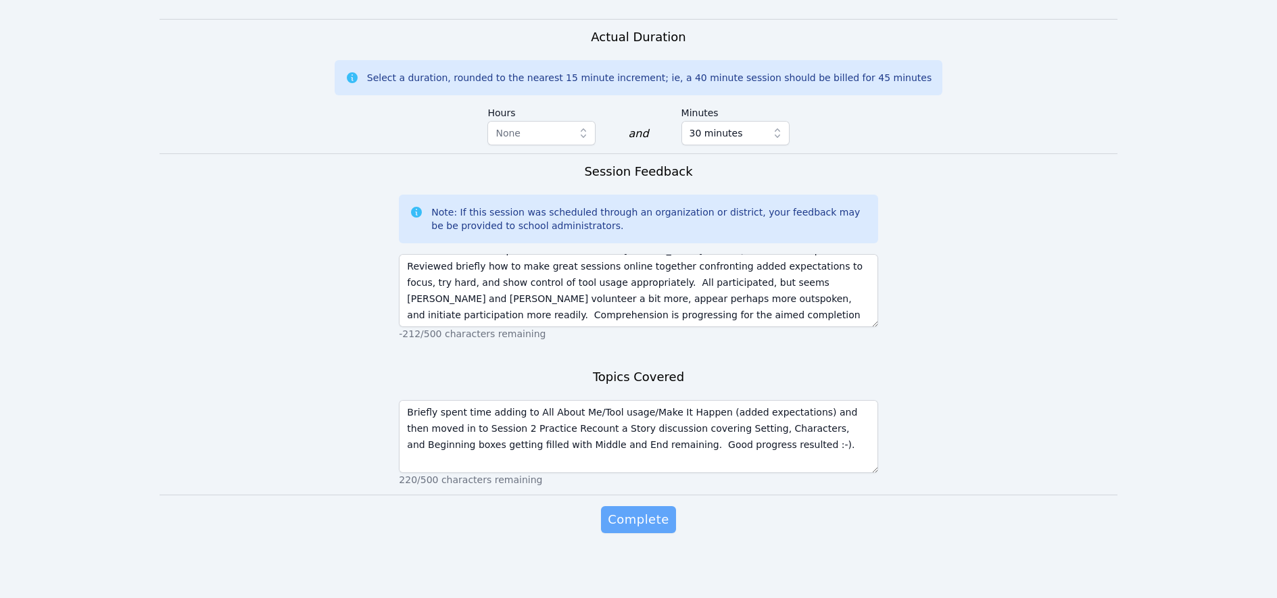
click at [636, 517] on span "Complete" at bounding box center [638, 519] width 61 height 19
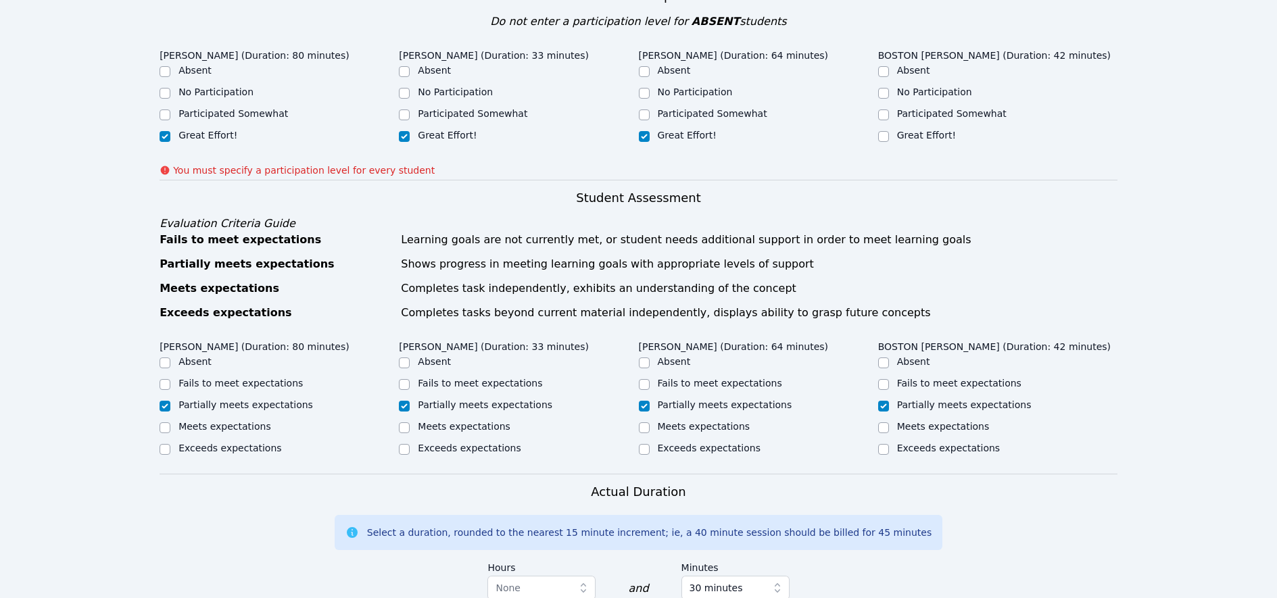
scroll to position [365, 0]
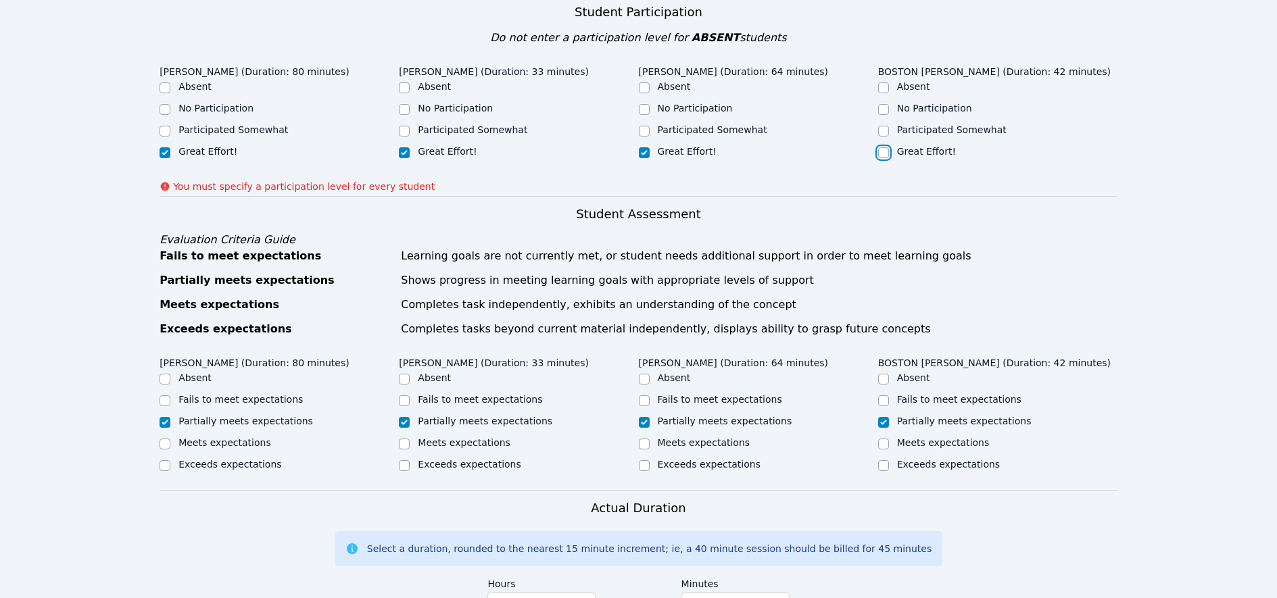
click at [882, 151] on input "Great Effort!" at bounding box center [883, 152] width 11 height 11
checkbox input "true"
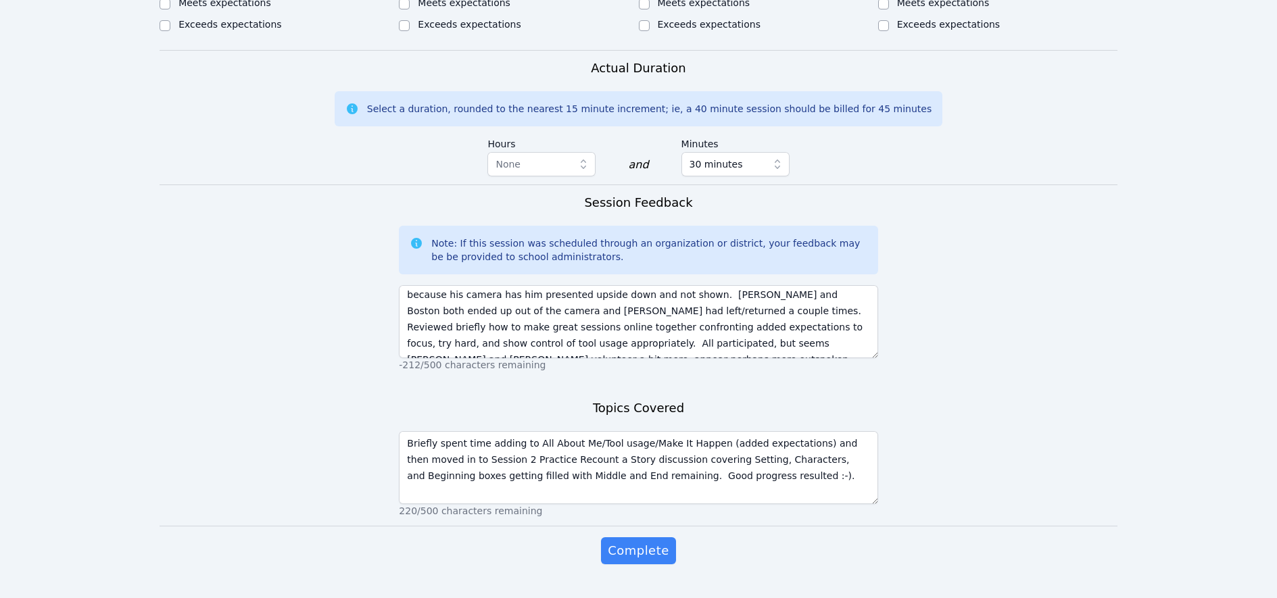
scroll to position [0, 0]
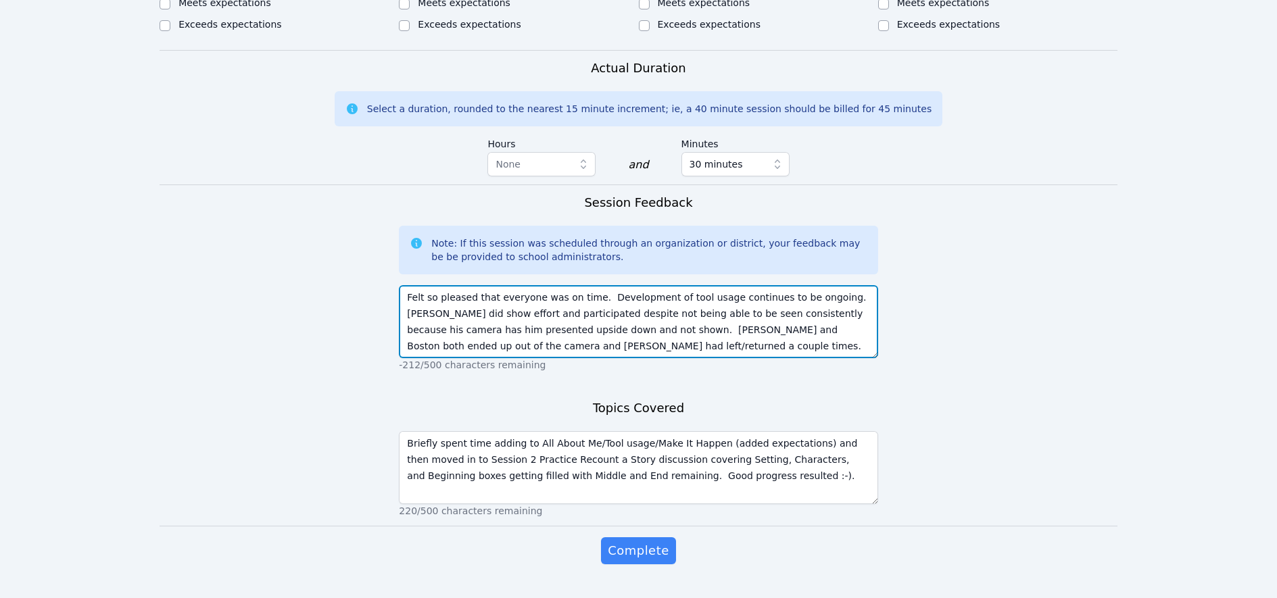
drag, startPoint x: 425, startPoint y: 328, endPoint x: 408, endPoint y: 328, distance: 16.9
click at [408, 328] on textarea "Felt so pleased that everyone was on time. Development of tool usage continues …" at bounding box center [638, 321] width 479 height 73
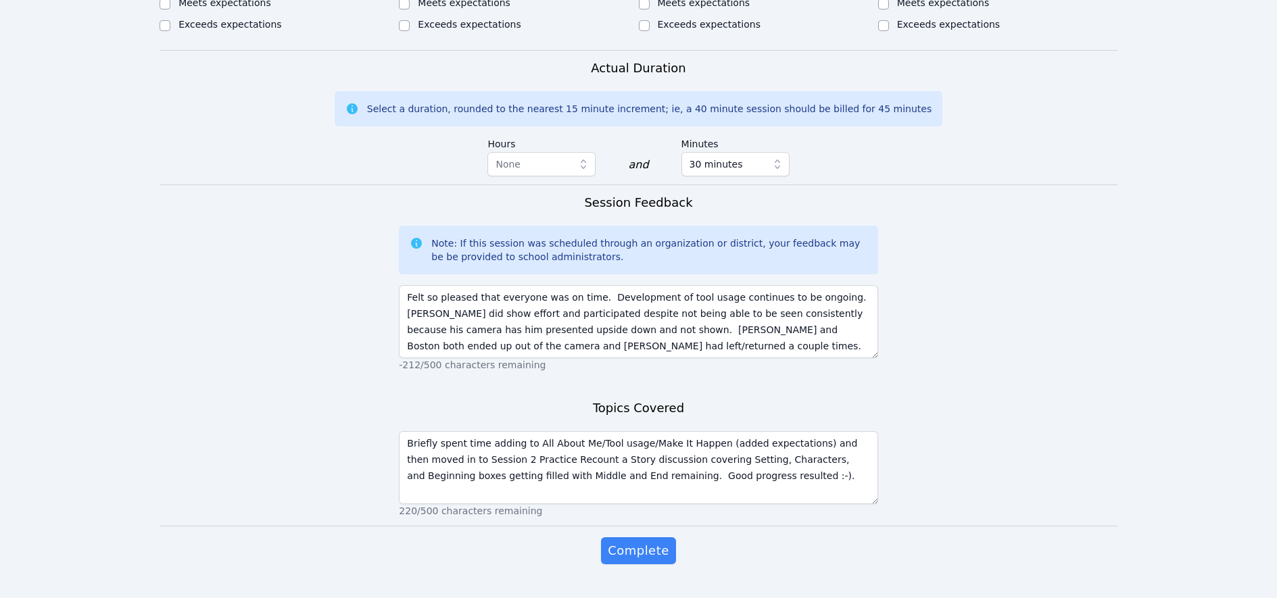
click at [347, 331] on form "Student Participation Do not enter a participation level for ABSENT students RO…" at bounding box center [639, 73] width 958 height 1038
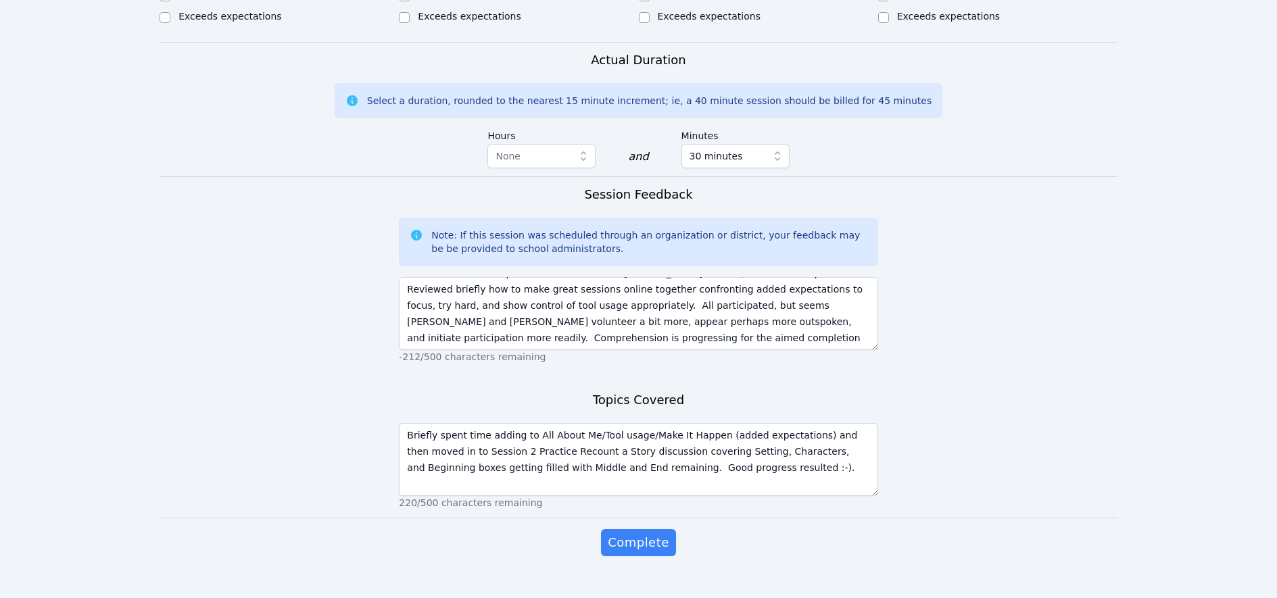
scroll to position [814, 0]
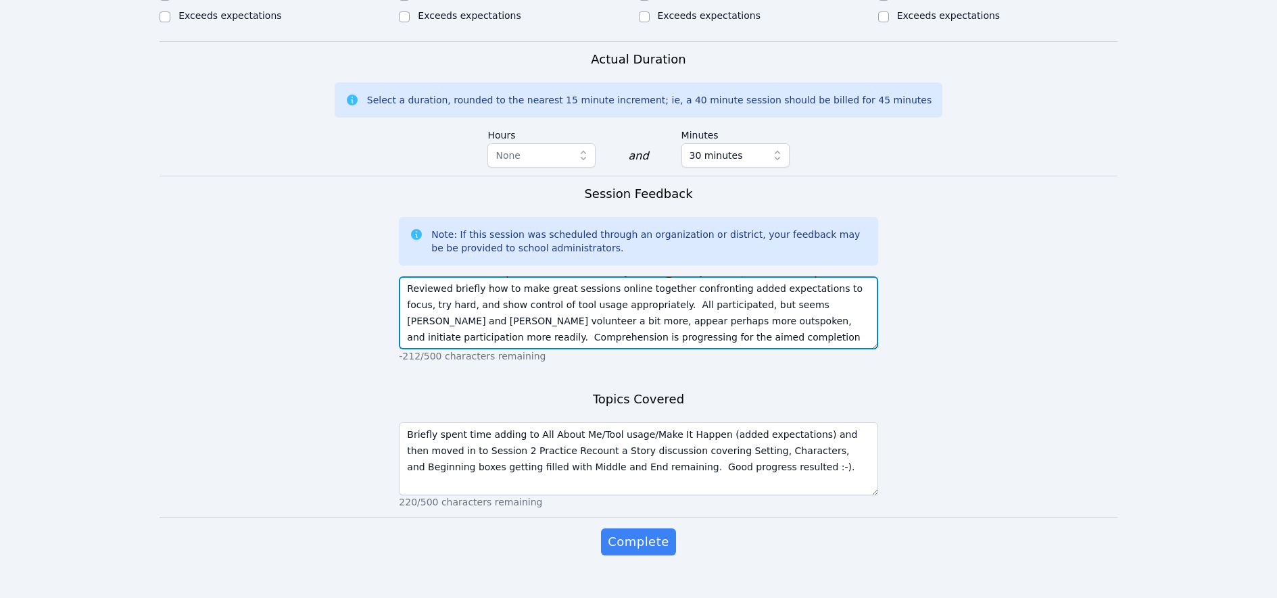
click at [558, 318] on textarea "Felt so pleased that everyone was on time. Development of tool usage continues …" at bounding box center [638, 313] width 479 height 73
type textarea "Felt so pleased that everyone was on time. Development of tool usage continues …"
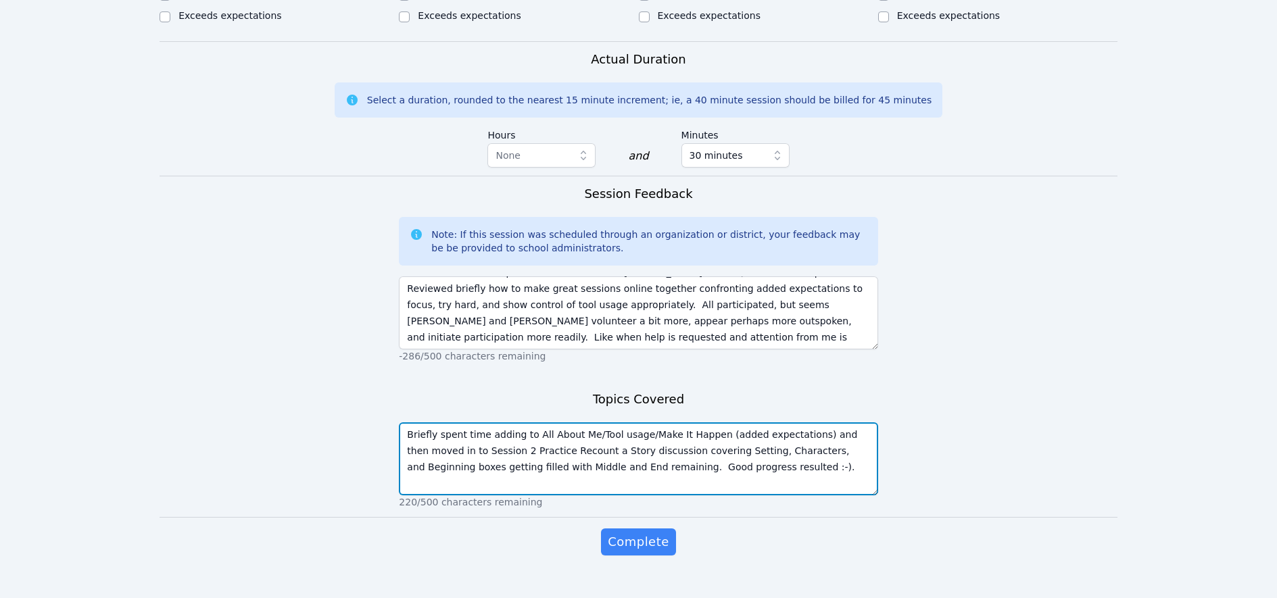
click at [452, 450] on textarea "Briefly spent time adding to All About Me/Tool usage/Make It Happen (added expe…" at bounding box center [638, 459] width 479 height 73
type textarea "Briefly spent time adding to All About Me/Tool usage/Make It Happen (added expe…"
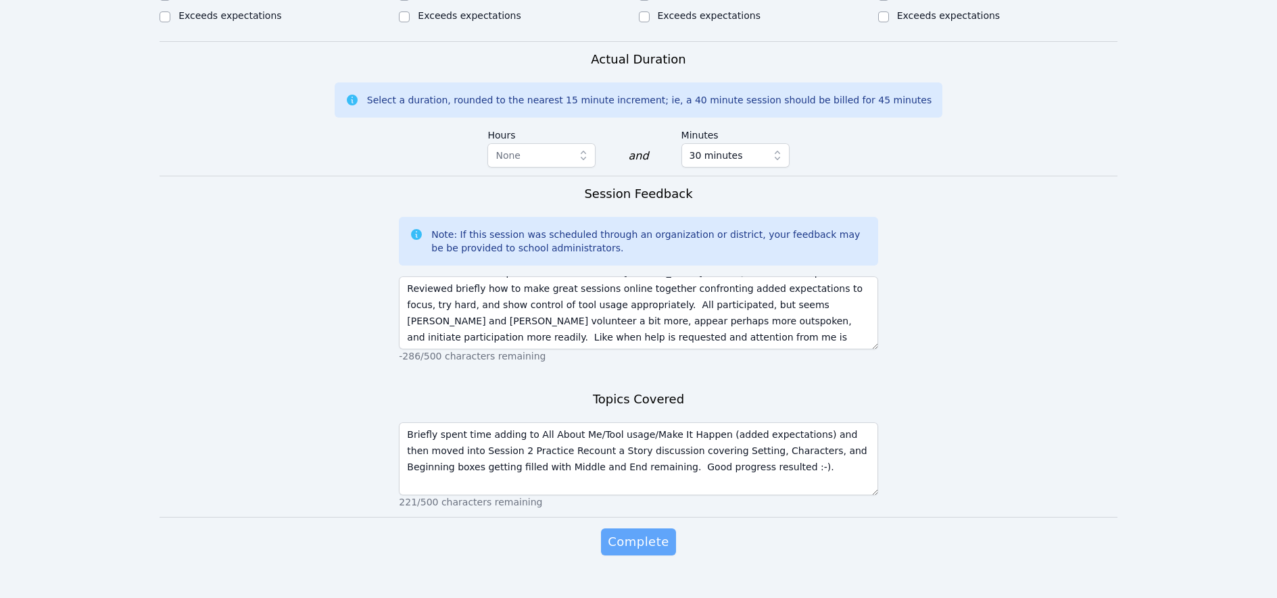
click at [634, 541] on span "Complete" at bounding box center [638, 542] width 61 height 19
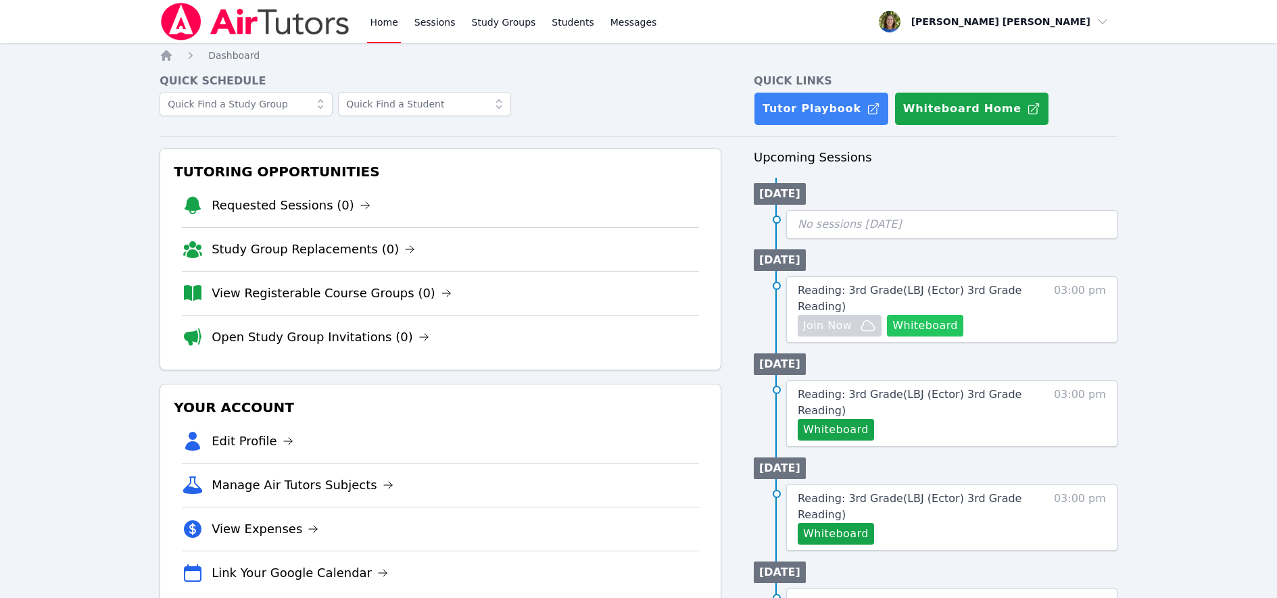
click at [906, 325] on button "Whiteboard" at bounding box center [925, 326] width 76 height 22
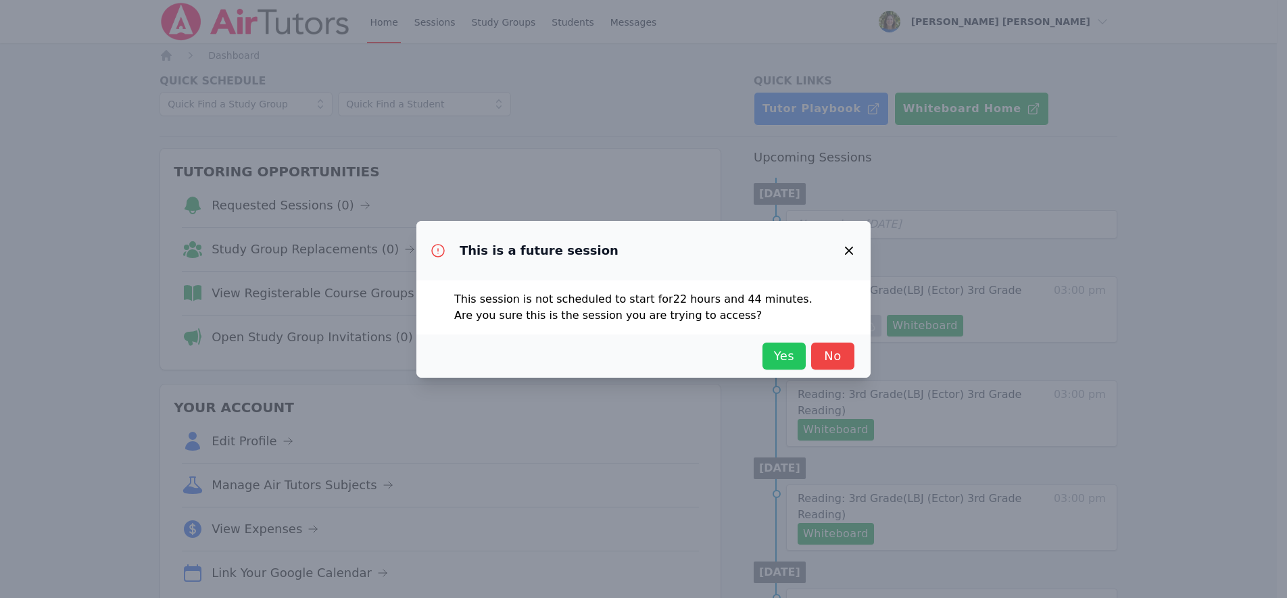
click at [781, 355] on span "Yes" at bounding box center [784, 356] width 30 height 19
